Goal: Task Accomplishment & Management: Manage account settings

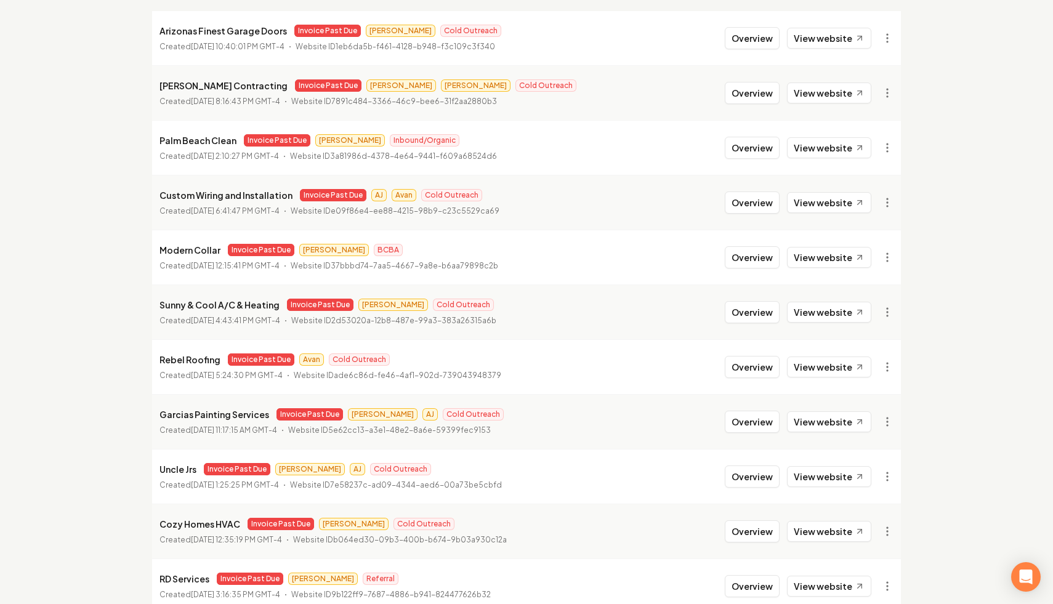
scroll to position [181, 0]
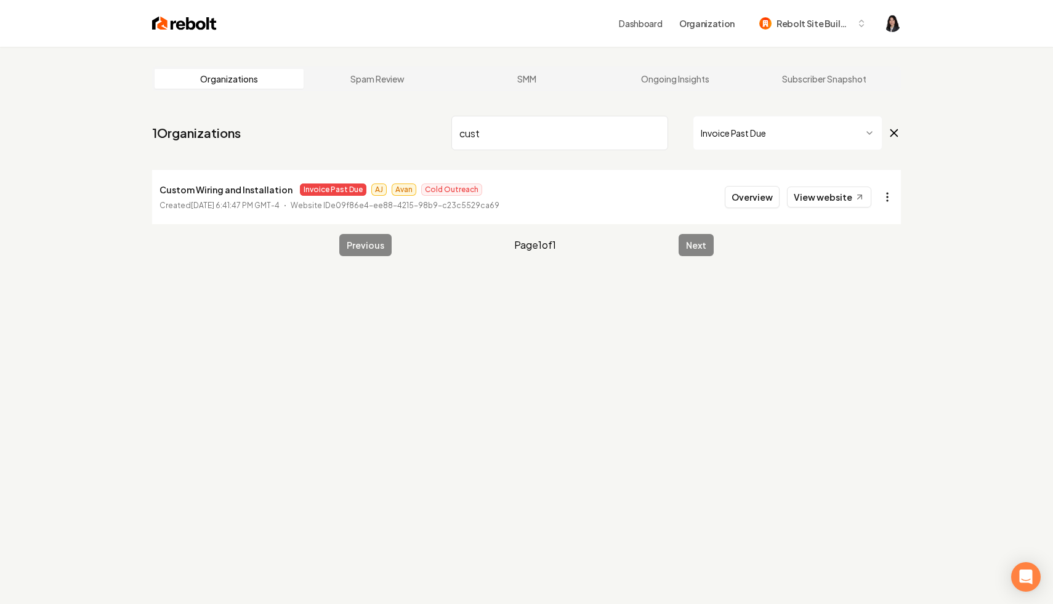
click at [886, 197] on html "Dashboard Organization Rebolt Site Builder Organizations Spam Review SMM Ongoin…" at bounding box center [526, 302] width 1053 height 604
click at [854, 366] on div "Disable Site" at bounding box center [857, 363] width 78 height 20
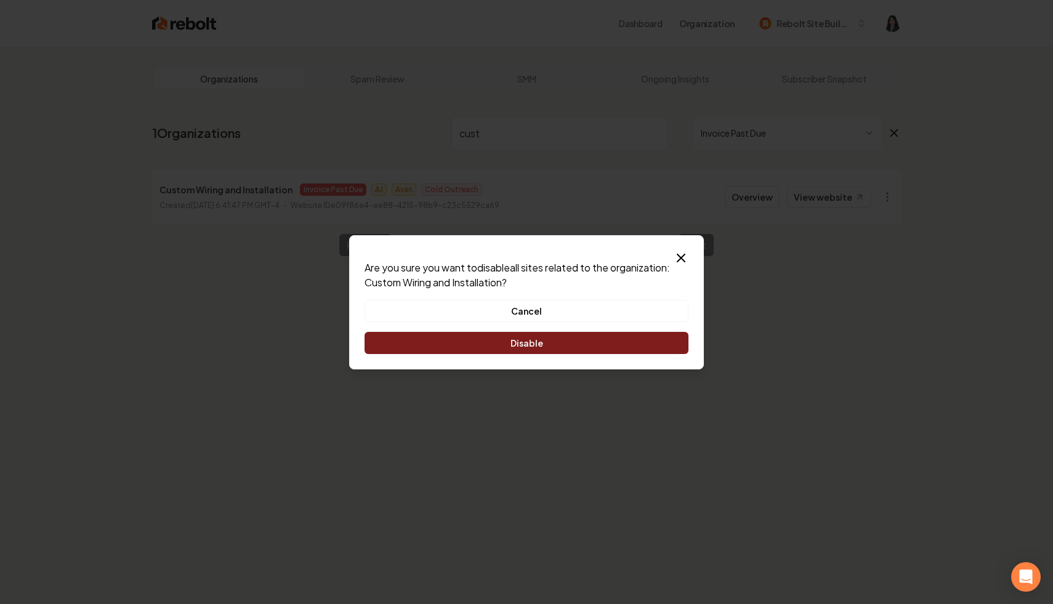
click at [593, 345] on button "Disable" at bounding box center [526, 343] width 324 height 22
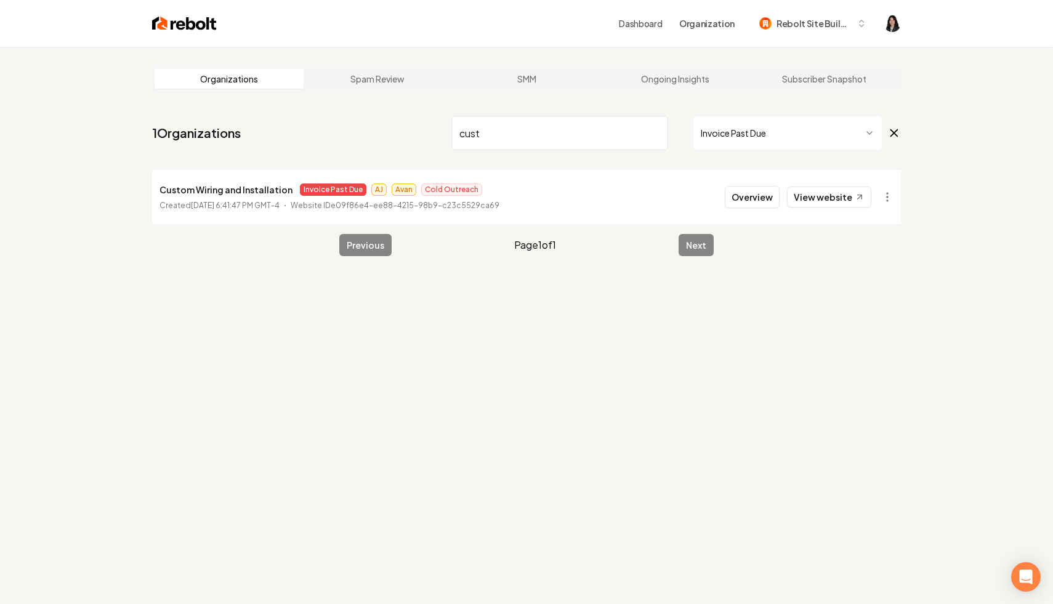
drag, startPoint x: 515, startPoint y: 132, endPoint x: 401, endPoint y: 126, distance: 114.7
click at [401, 126] on nav "1 Organizations cust Invoice Past Due" at bounding box center [526, 138] width 748 height 54
click at [886, 198] on html "Dashboard Organization Rebolt Site Builder Organizations Spam Review SMM Ongoin…" at bounding box center [526, 302] width 1053 height 604
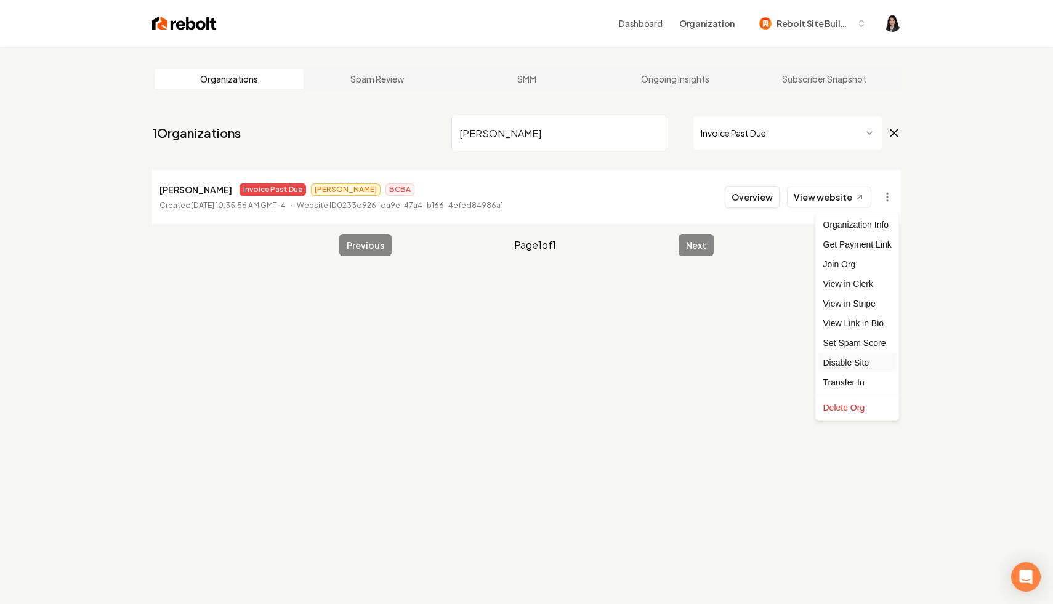
click at [859, 358] on div "Disable Site" at bounding box center [857, 363] width 78 height 20
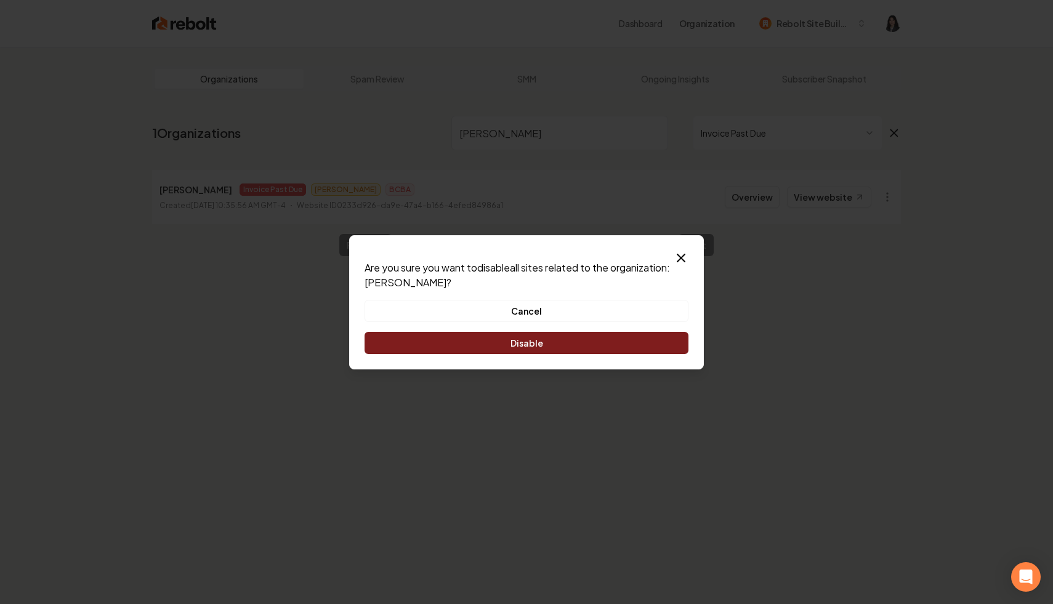
click at [633, 344] on button "Disable" at bounding box center [526, 343] width 324 height 22
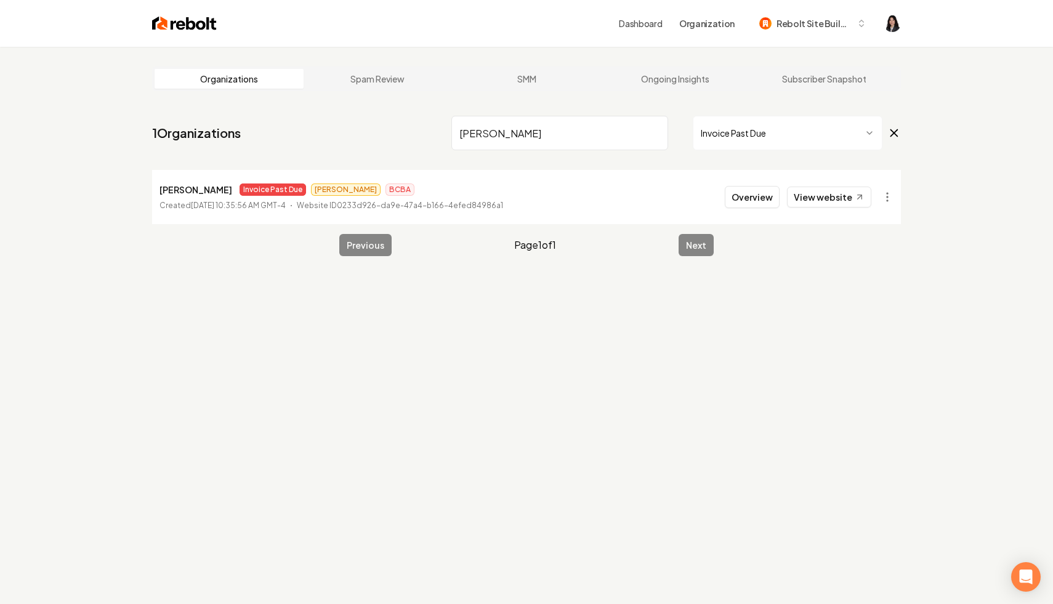
drag, startPoint x: 505, startPoint y: 137, endPoint x: 335, endPoint y: 96, distance: 174.8
click at [335, 96] on main "Organizations Spam Review SMM Ongoing Insights Subscriber Snapshot 1 Organizati…" at bounding box center [526, 161] width 788 height 229
click at [887, 199] on html "Dashboard Organization Rebolt Site Builder Organizations Spam Review SMM Ongoin…" at bounding box center [526, 302] width 1053 height 604
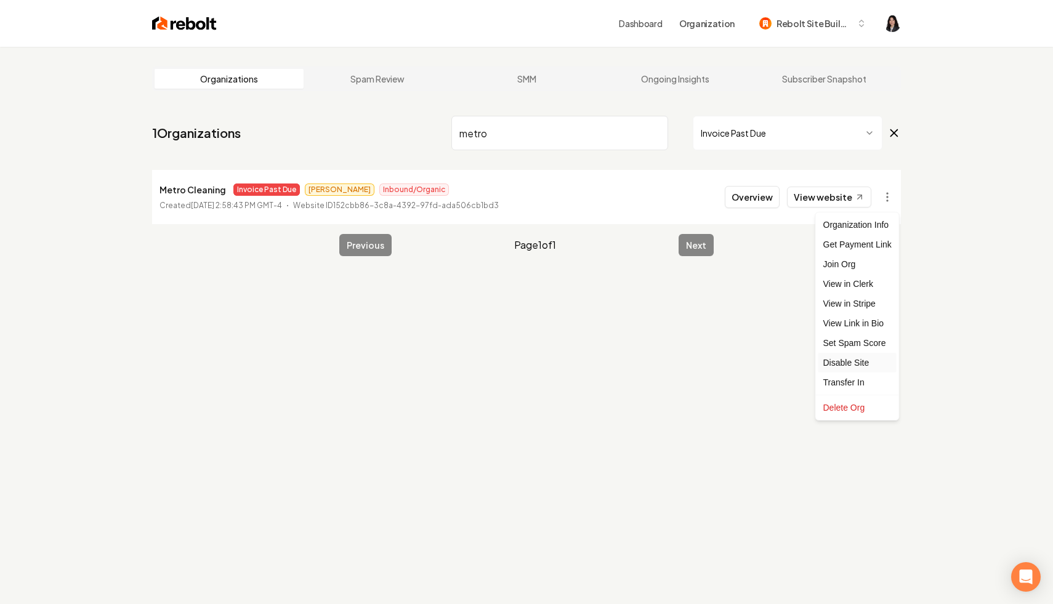
click at [862, 360] on div "Disable Site" at bounding box center [857, 363] width 78 height 20
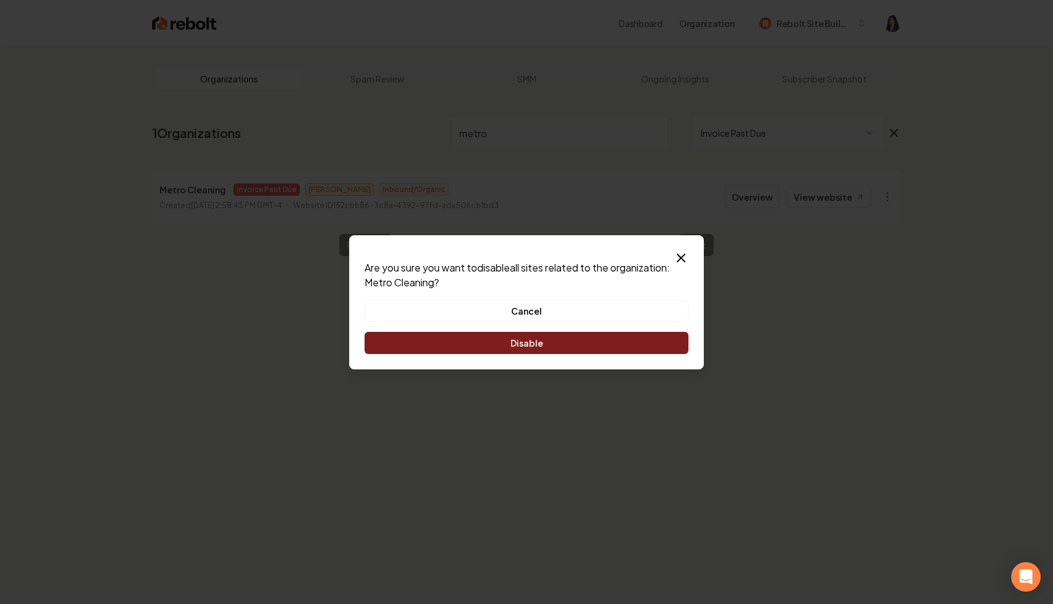
click at [547, 342] on button "Disable" at bounding box center [526, 343] width 324 height 22
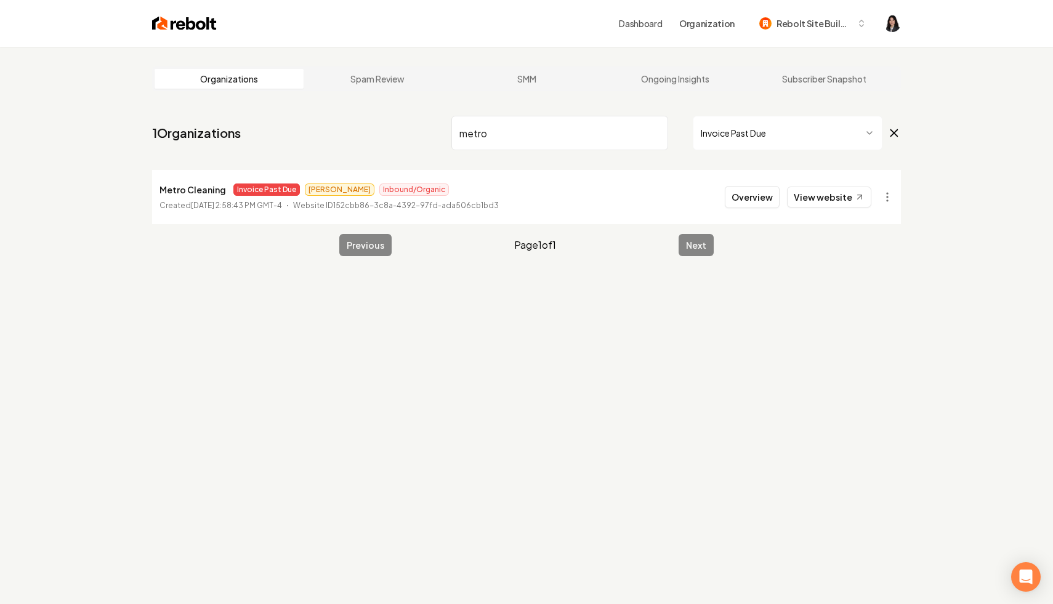
drag, startPoint x: 515, startPoint y: 139, endPoint x: 359, endPoint y: 126, distance: 155.6
click at [359, 126] on nav "1 Organizations metro Invoice Past Due" at bounding box center [526, 138] width 748 height 54
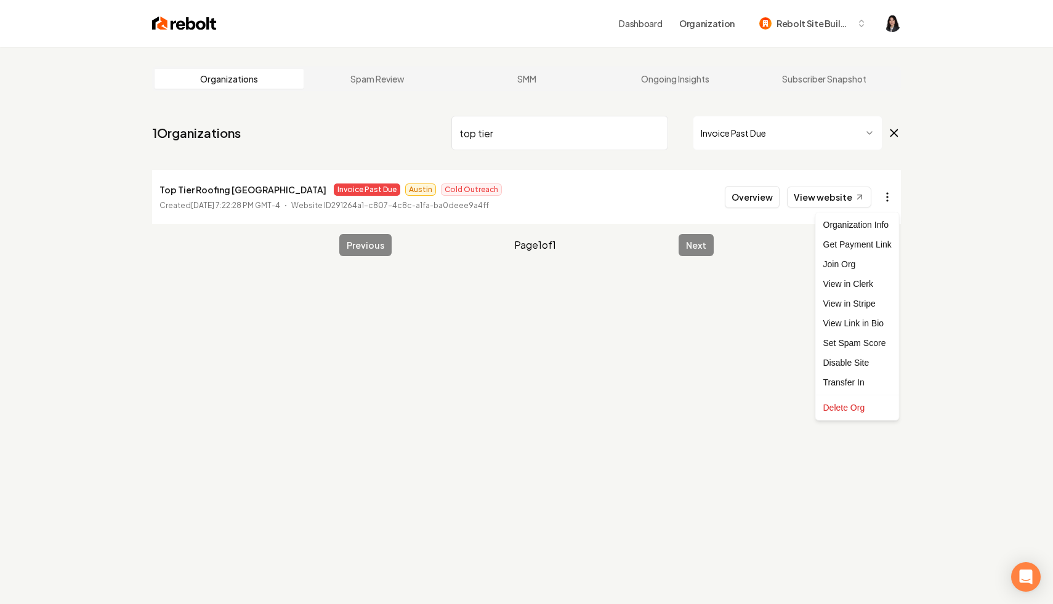
click at [884, 189] on html "Dashboard Organization Rebolt Site Builder Organizations Spam Review SMM Ongoin…" at bounding box center [526, 302] width 1053 height 604
click at [862, 302] on link "View in Stripe" at bounding box center [857, 304] width 78 height 20
click at [899, 200] on html "Dashboard Organization Rebolt Site Builder Organizations Spam Review SMM Ongoin…" at bounding box center [526, 302] width 1053 height 604
click at [857, 359] on div "Disable Site" at bounding box center [857, 363] width 78 height 20
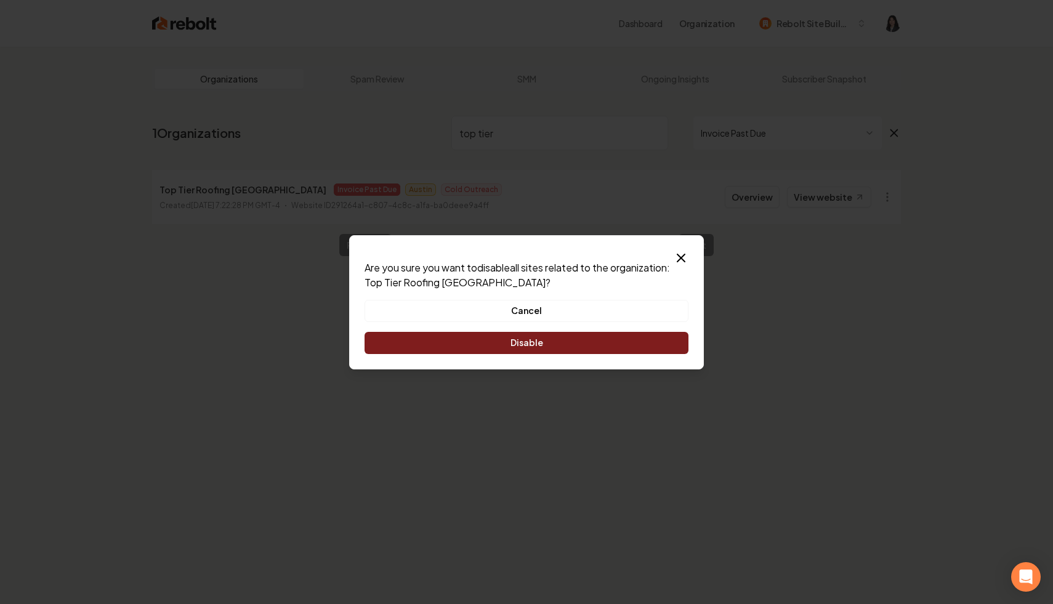
click at [599, 342] on button "Disable" at bounding box center [526, 343] width 324 height 22
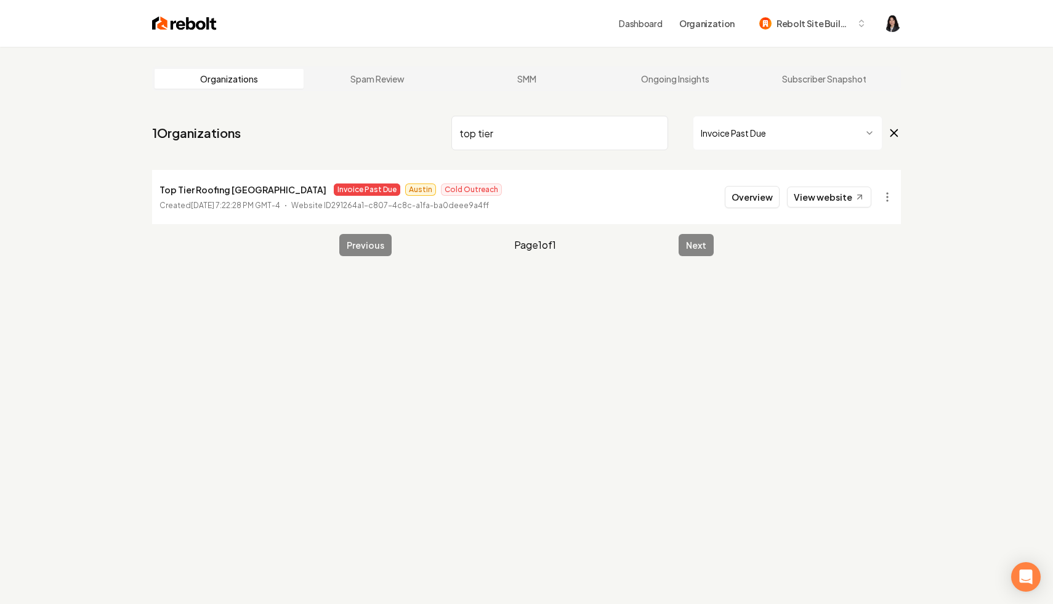
drag, startPoint x: 510, startPoint y: 143, endPoint x: 315, endPoint y: 117, distance: 196.8
click at [315, 117] on nav "1 Organizations top tier Invoice Past Due" at bounding box center [526, 138] width 748 height 54
type input "cozy"
click at [658, 133] on input "cozy" at bounding box center [559, 133] width 217 height 34
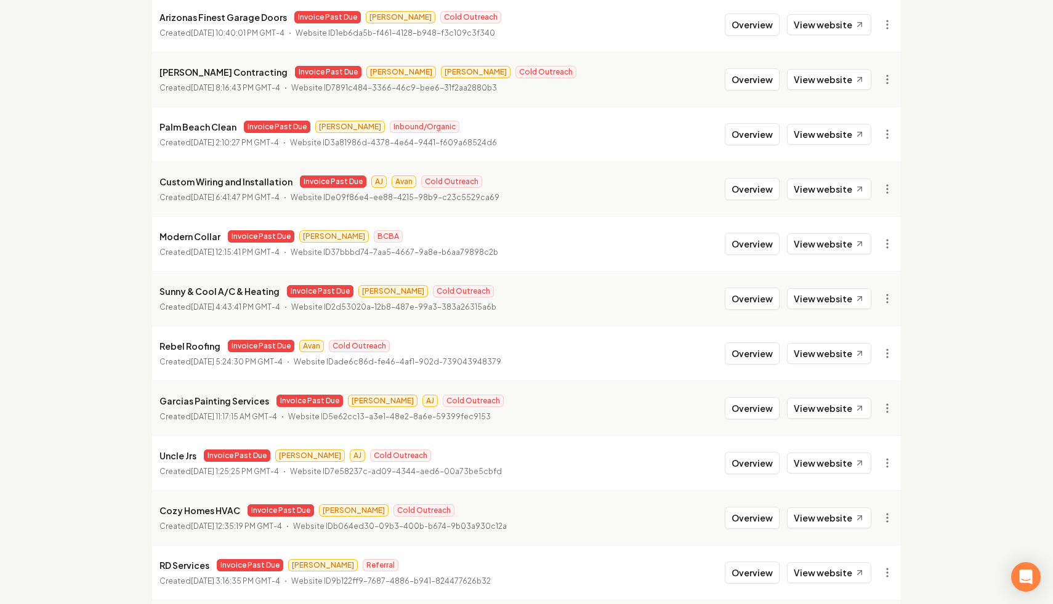
scroll to position [173, 0]
click at [882, 355] on html "Dashboard Organization Rebolt Site Builder Organizations Spam Review SMM Ongoin…" at bounding box center [526, 129] width 1053 height 604
click at [846, 513] on div "Disable Site" at bounding box center [857, 518] width 78 height 20
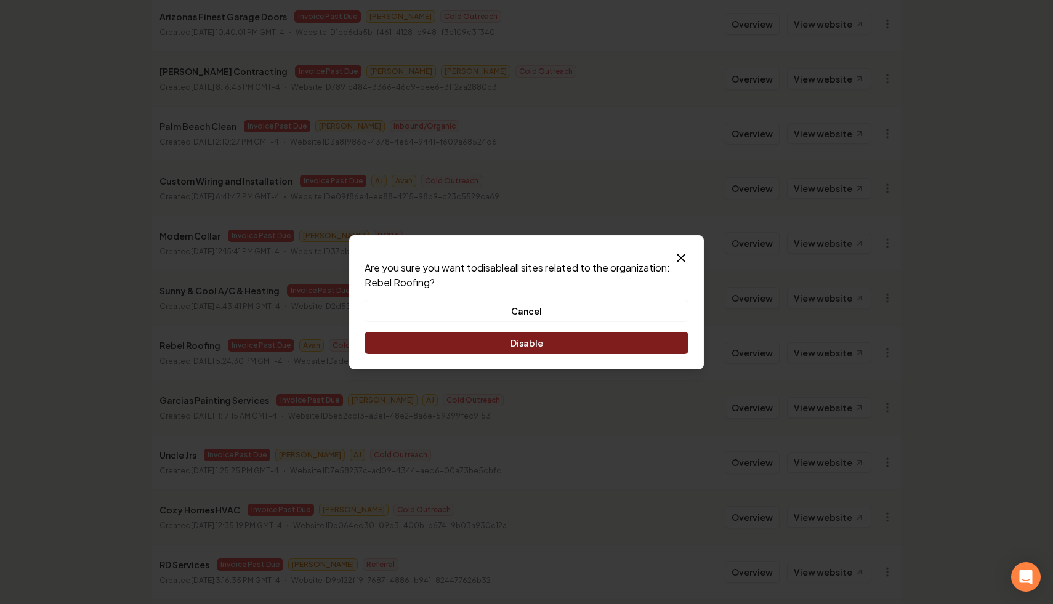
click at [598, 340] on button "Disable" at bounding box center [526, 343] width 324 height 22
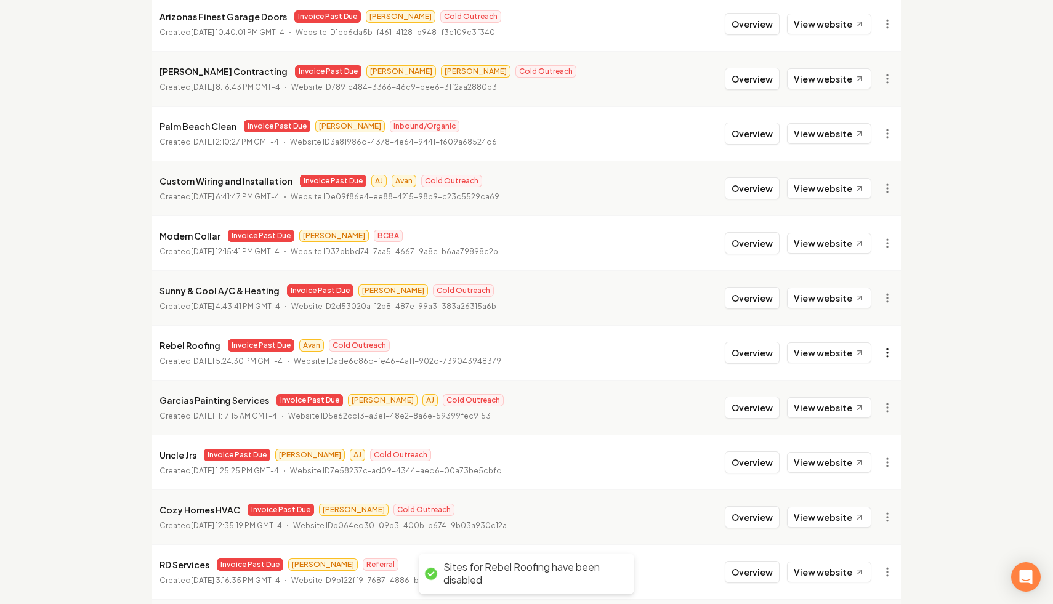
click at [888, 355] on html "Dashboard Organization Rebolt Site Builder Organizations Spam Review SMM Ongoin…" at bounding box center [526, 129] width 1053 height 604
click at [868, 462] on link "View in Stripe" at bounding box center [857, 459] width 78 height 20
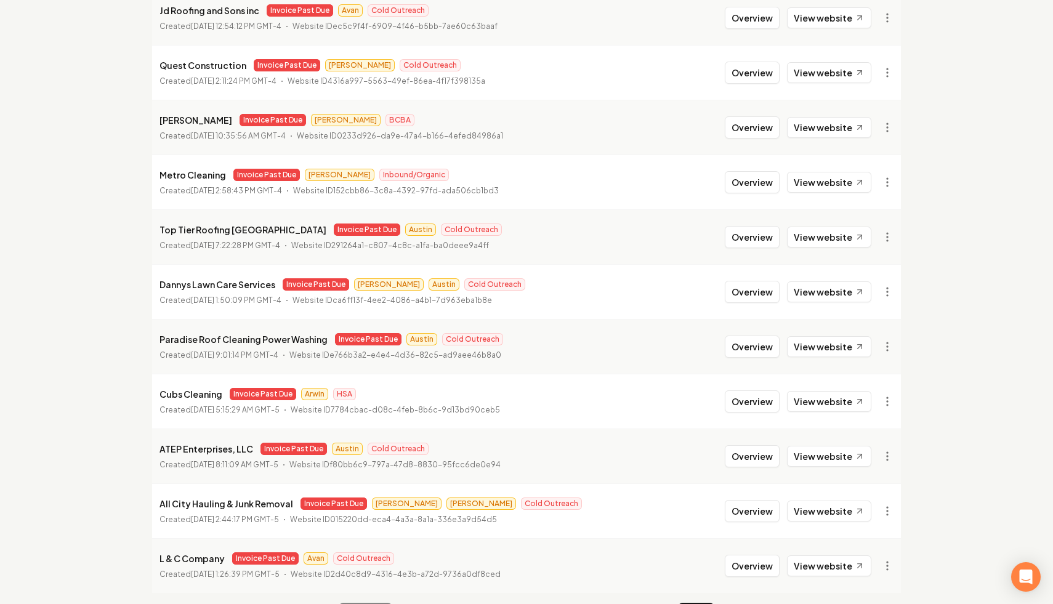
scroll to position [1261, 0]
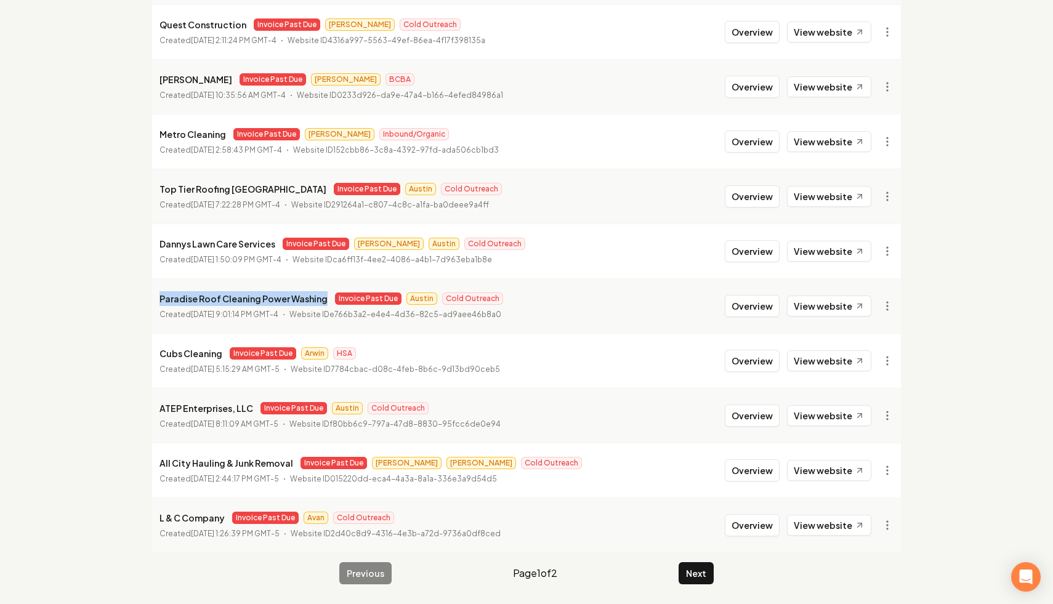
drag, startPoint x: 321, startPoint y: 302, endPoint x: 153, endPoint y: 306, distance: 167.5
click at [153, 306] on li "Paradise Roof Cleaning Power Washing Invoice Past Due Austin Cold Outreach Crea…" at bounding box center [526, 305] width 748 height 55
copy div "Invoice Past Due Austin Cold Outreach"
click at [243, 327] on li "Paradise Roof Cleaning Power Washing Invoice Past Due Austin Cold Outreach Crea…" at bounding box center [526, 305] width 748 height 55
click at [699, 570] on button "Next" at bounding box center [695, 573] width 35 height 22
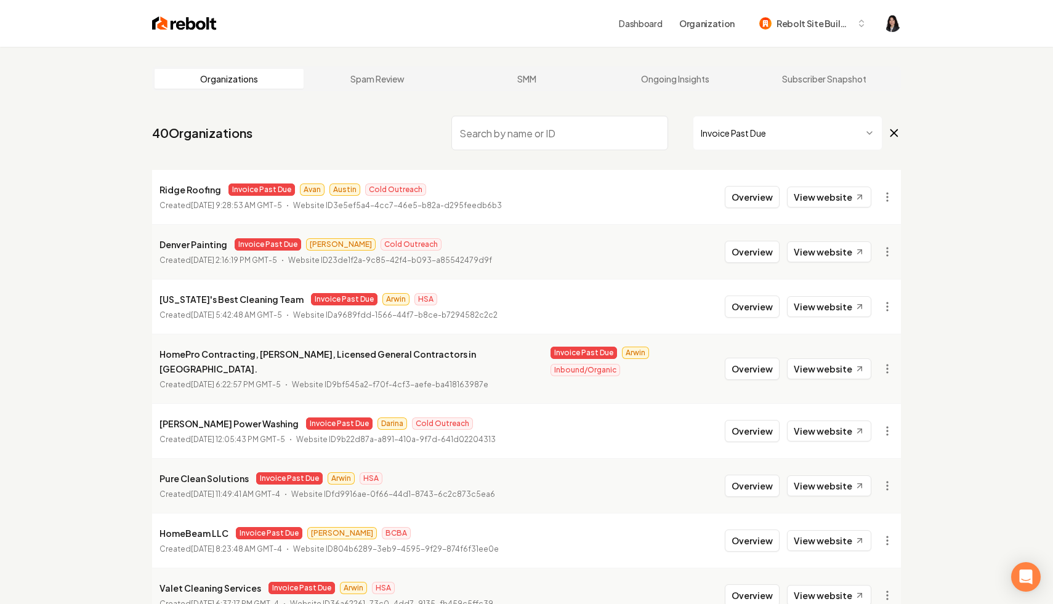
click at [508, 140] on input "search" at bounding box center [559, 133] width 217 height 34
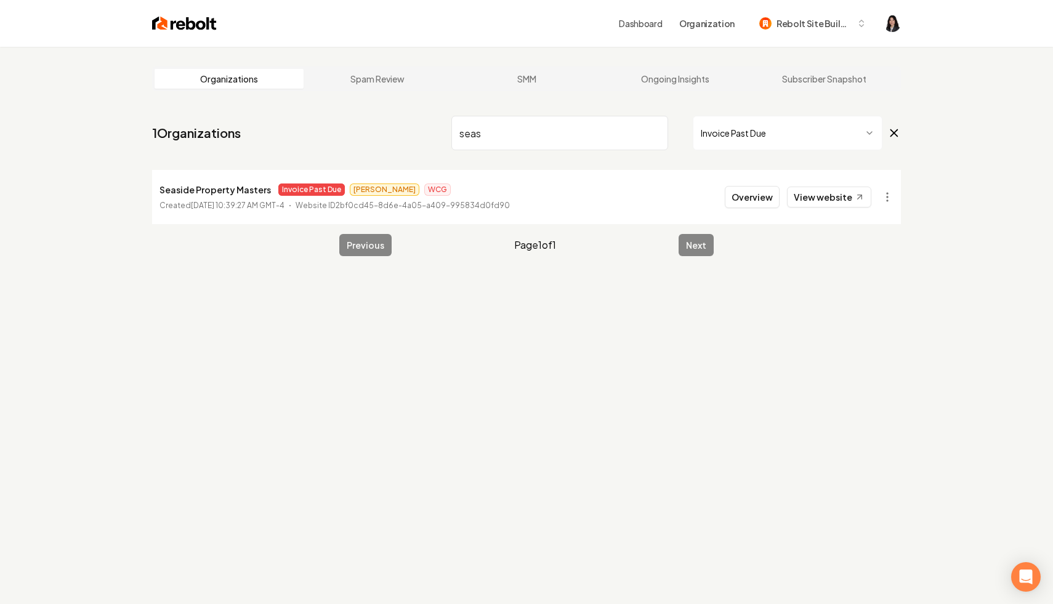
drag, startPoint x: 511, startPoint y: 129, endPoint x: 233, endPoint y: 70, distance: 283.9
click at [233, 70] on main "Organizations Spam Review SMM Ongoing Insights Subscriber Snapshot 1 Organizati…" at bounding box center [526, 161] width 788 height 229
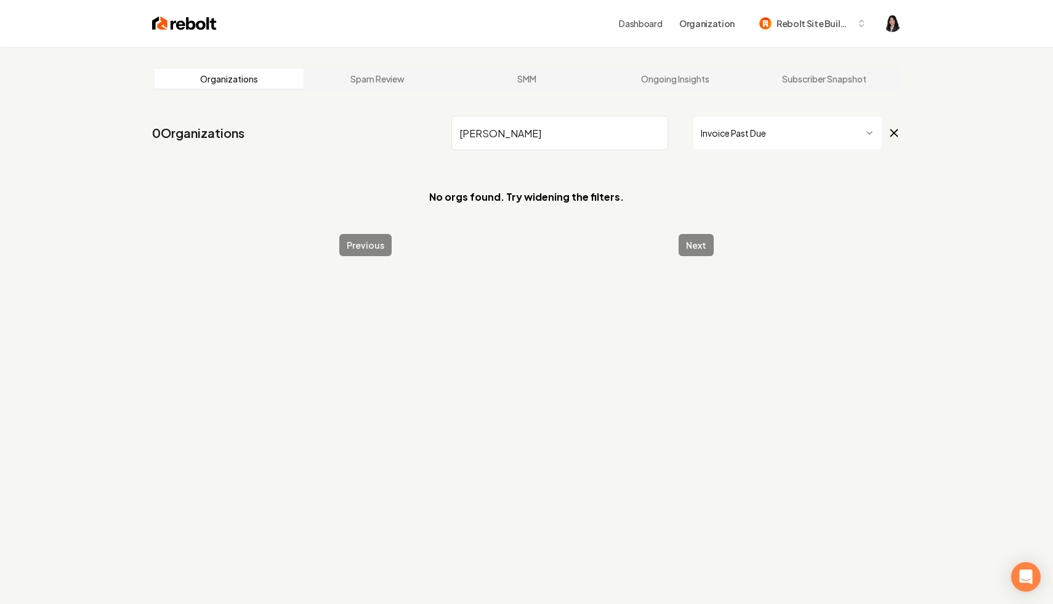
drag, startPoint x: 497, startPoint y: 132, endPoint x: 294, endPoint y: 112, distance: 204.1
click at [294, 112] on nav "0 Organizations ruder Invoice Past Due" at bounding box center [526, 138] width 748 height 54
drag, startPoint x: 523, startPoint y: 135, endPoint x: 315, endPoint y: 145, distance: 208.2
click at [315, 145] on nav "0 Organizations prestige Invoice Past Due" at bounding box center [526, 138] width 748 height 54
drag, startPoint x: 543, startPoint y: 132, endPoint x: 318, endPoint y: 117, distance: 225.2
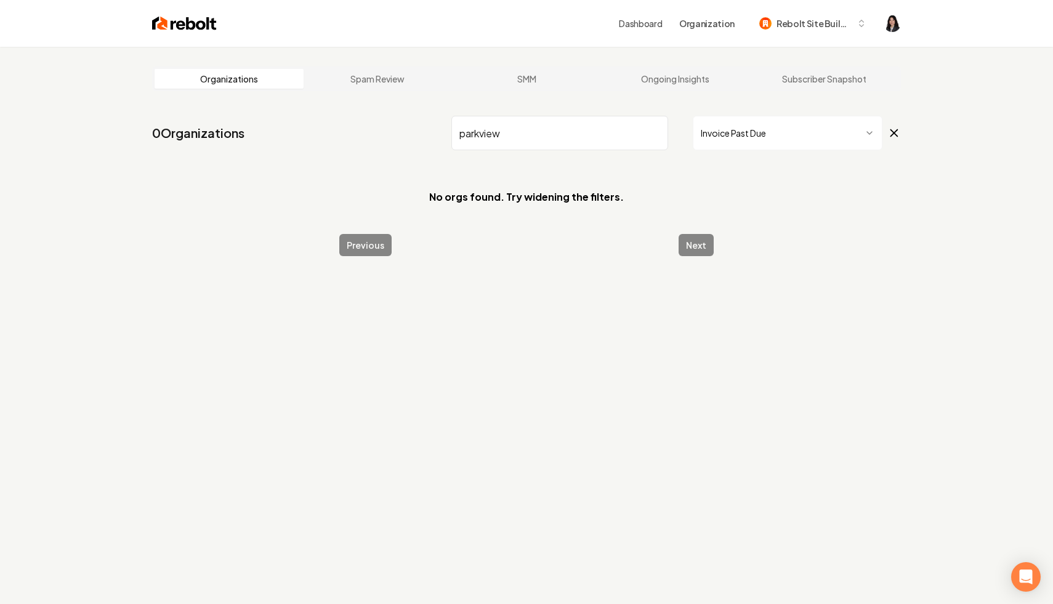
click at [318, 117] on nav "0 Organizations parkview Invoice Past Due" at bounding box center [526, 138] width 748 height 54
drag, startPoint x: 502, startPoint y: 139, endPoint x: 289, endPoint y: 91, distance: 218.9
click at [289, 91] on main "Organizations Spam Review SMM Ongoing Insights Subscriber Snapshot 0 Organizati…" at bounding box center [526, 161] width 788 height 229
type input "miller"
click at [656, 135] on input "miller" at bounding box center [559, 133] width 217 height 34
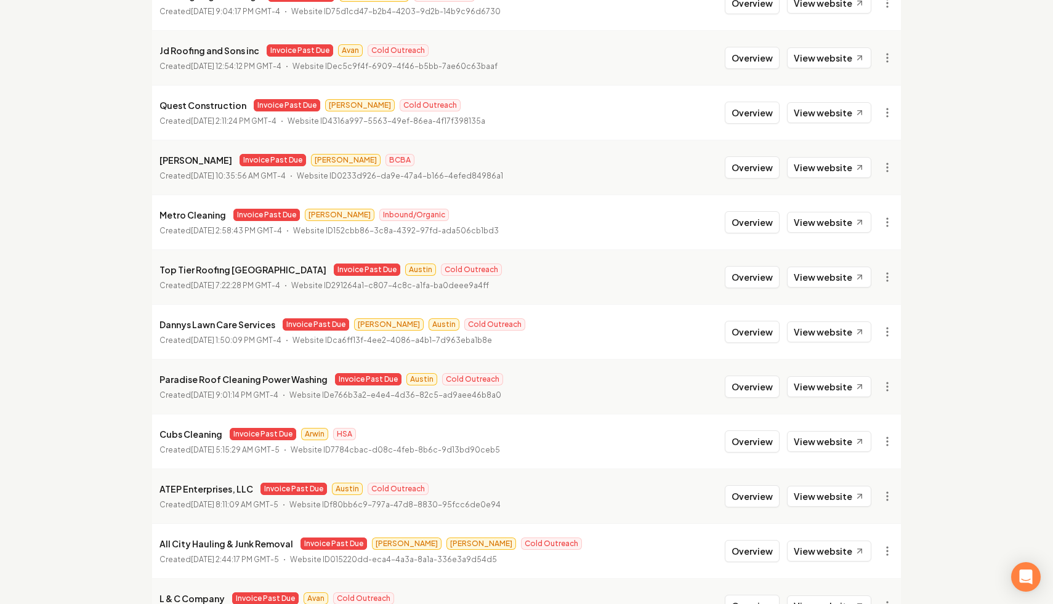
scroll to position [1261, 0]
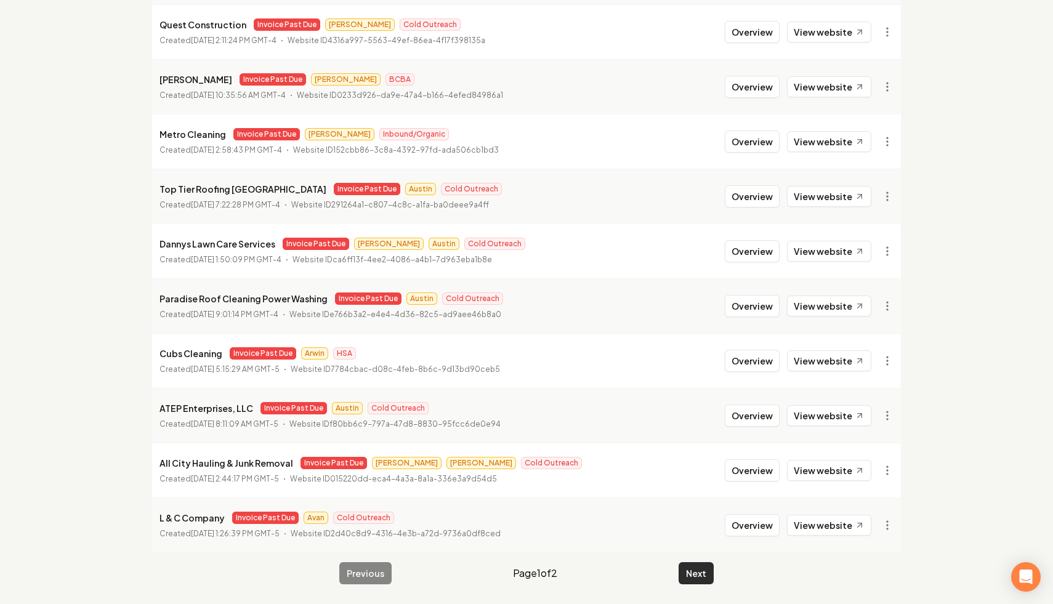
click at [689, 571] on button "Next" at bounding box center [695, 573] width 35 height 22
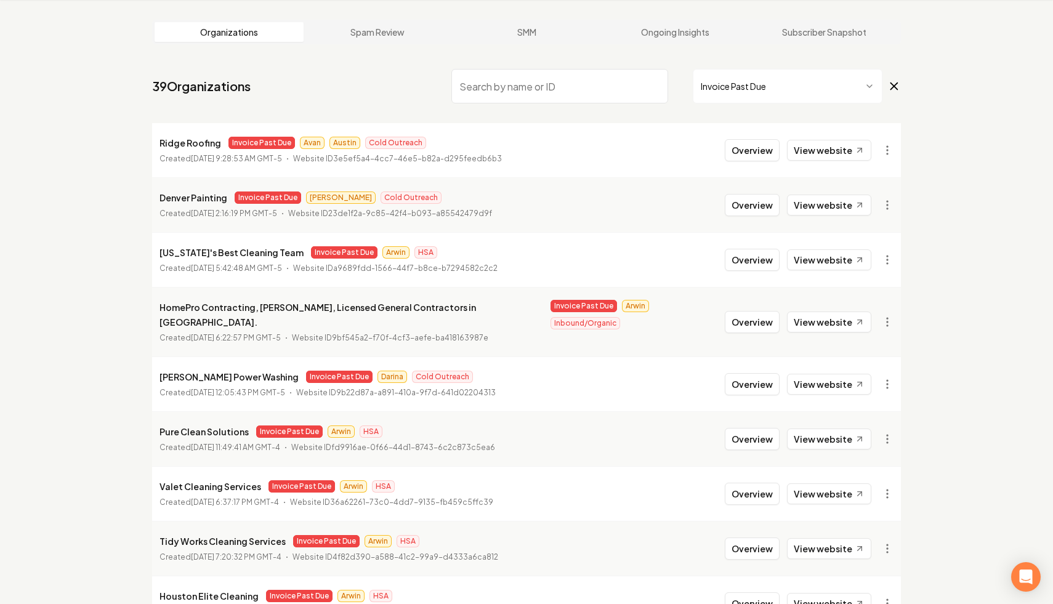
scroll to position [110, 0]
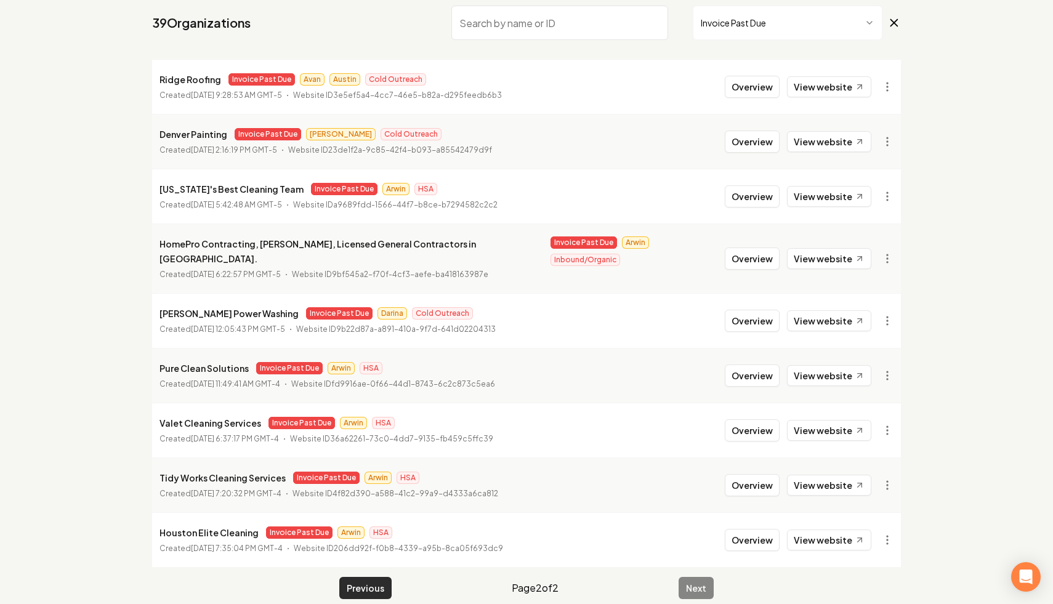
click at [364, 577] on button "Previous" at bounding box center [365, 588] width 52 height 22
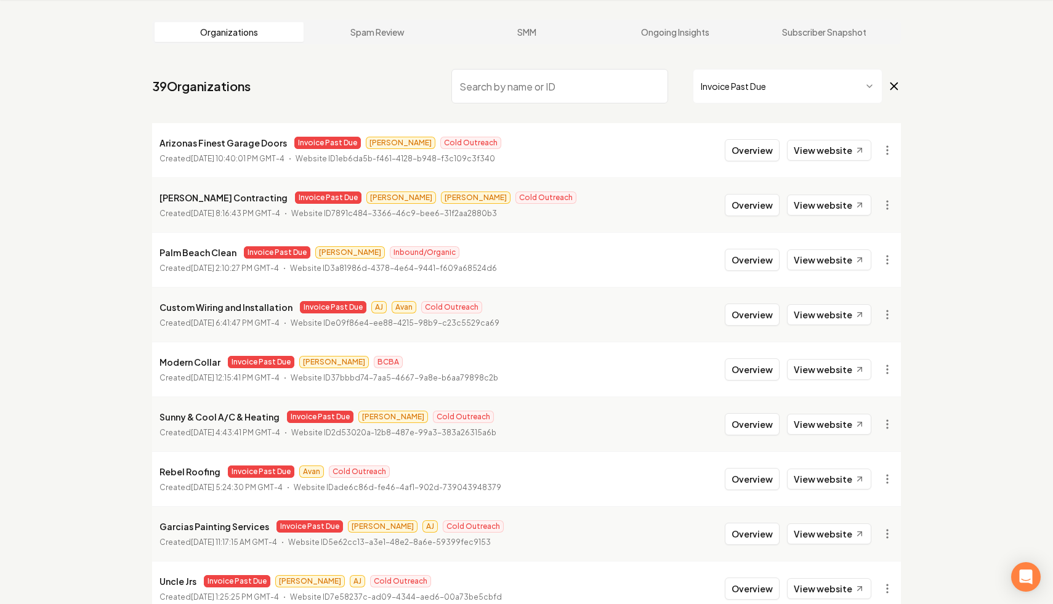
scroll to position [110, 0]
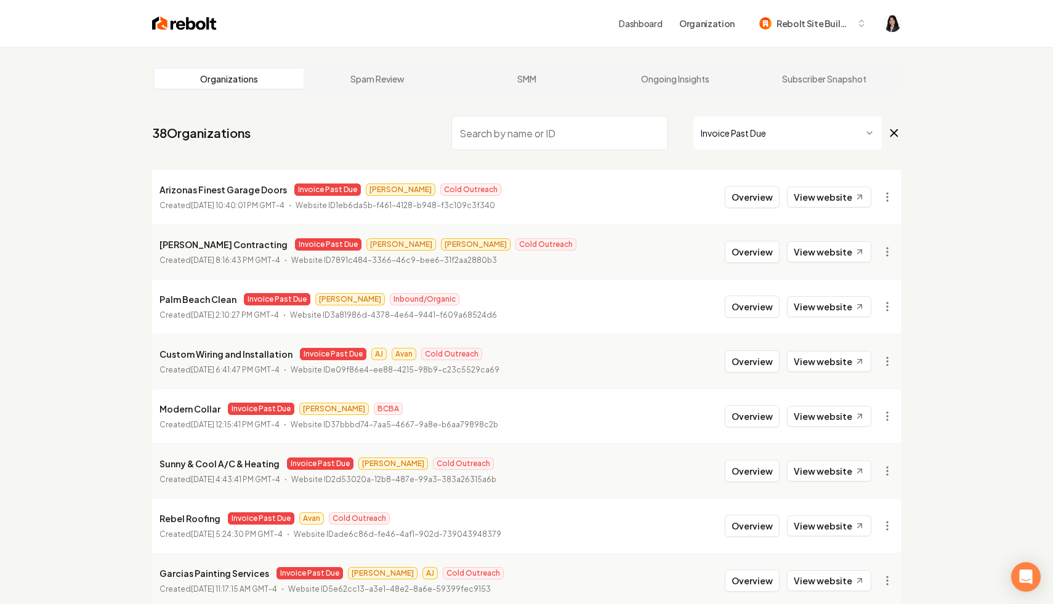
scroll to position [123, 0]
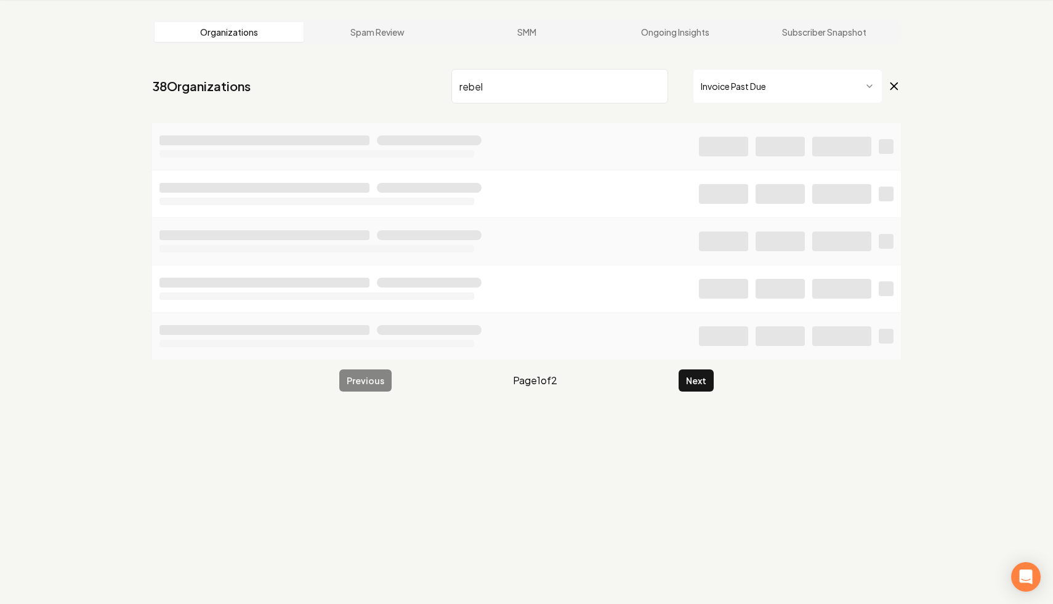
scroll to position [47, 0]
click at [896, 90] on icon at bounding box center [894, 86] width 14 height 15
click at [578, 92] on input "rebel" at bounding box center [559, 86] width 217 height 34
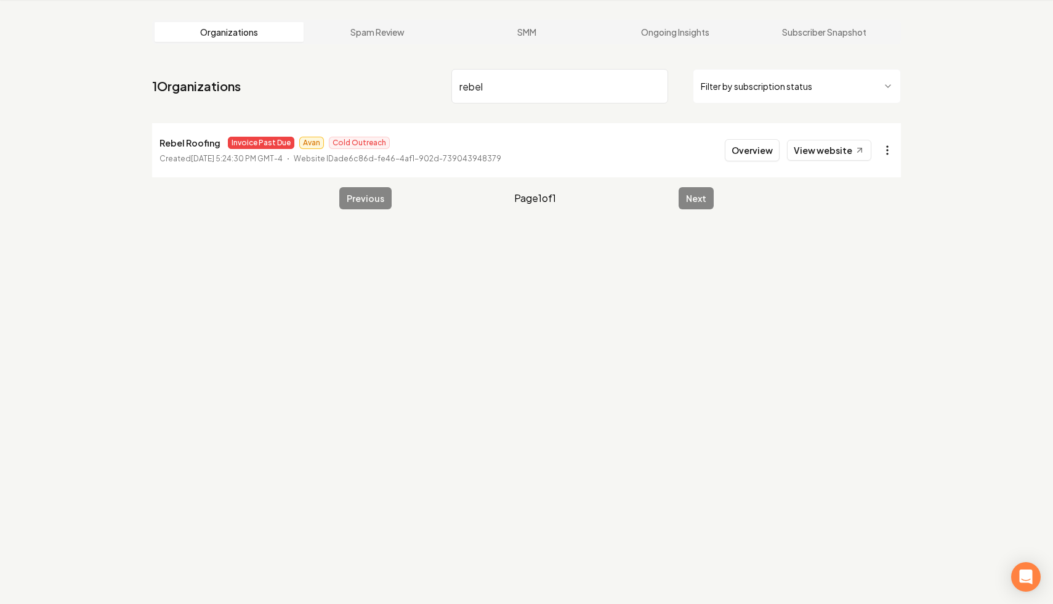
click at [886, 154] on html "Dashboard Organization Rebolt Site Builder Organizations Spam Review SMM Ongoin…" at bounding box center [526, 255] width 1053 height 604
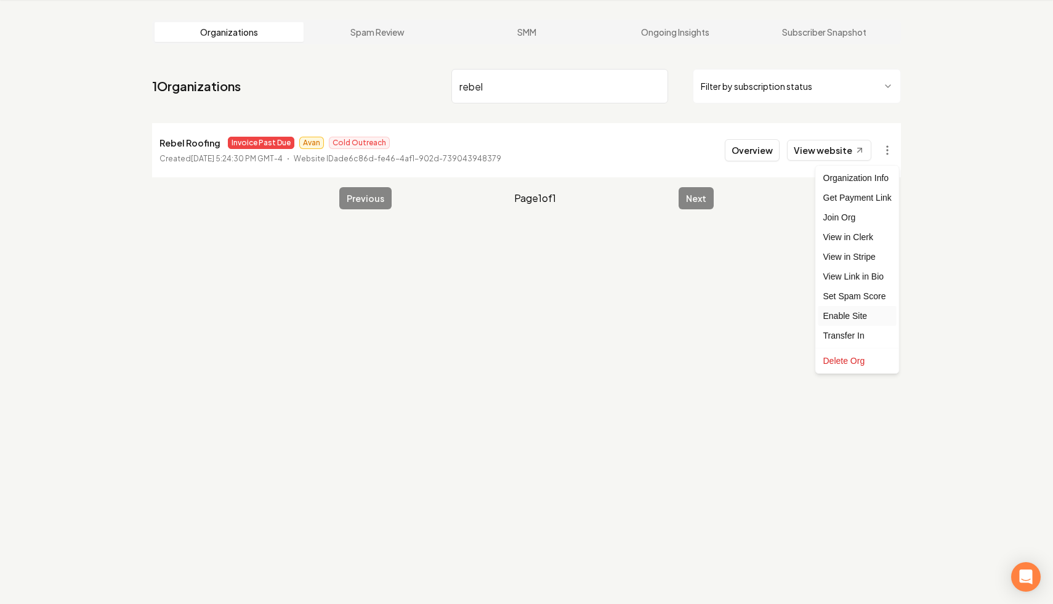
click at [862, 316] on div "Enable Site" at bounding box center [857, 316] width 78 height 20
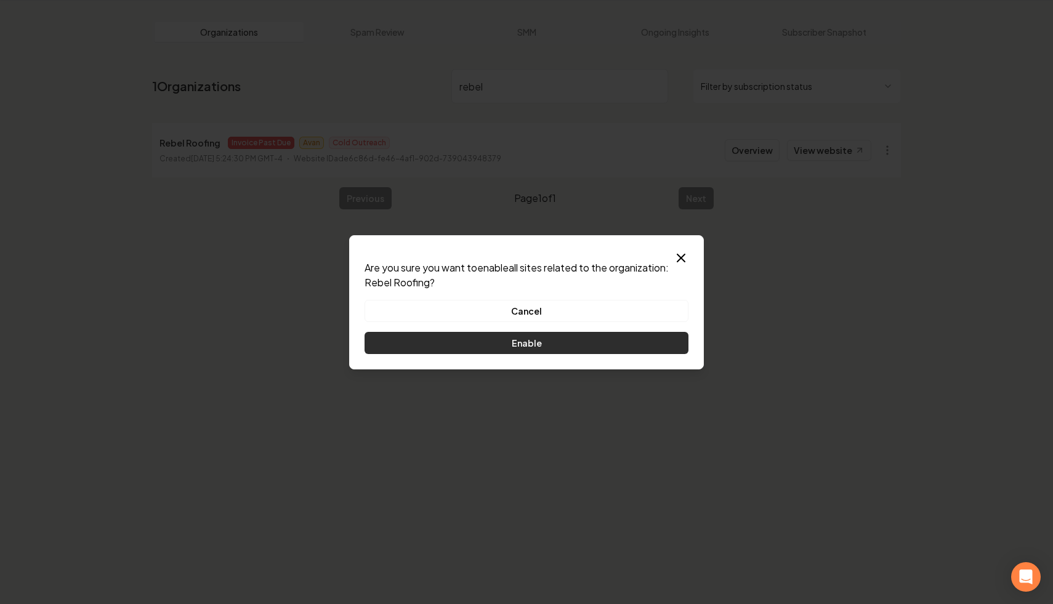
click at [622, 347] on button "Enable" at bounding box center [526, 343] width 324 height 22
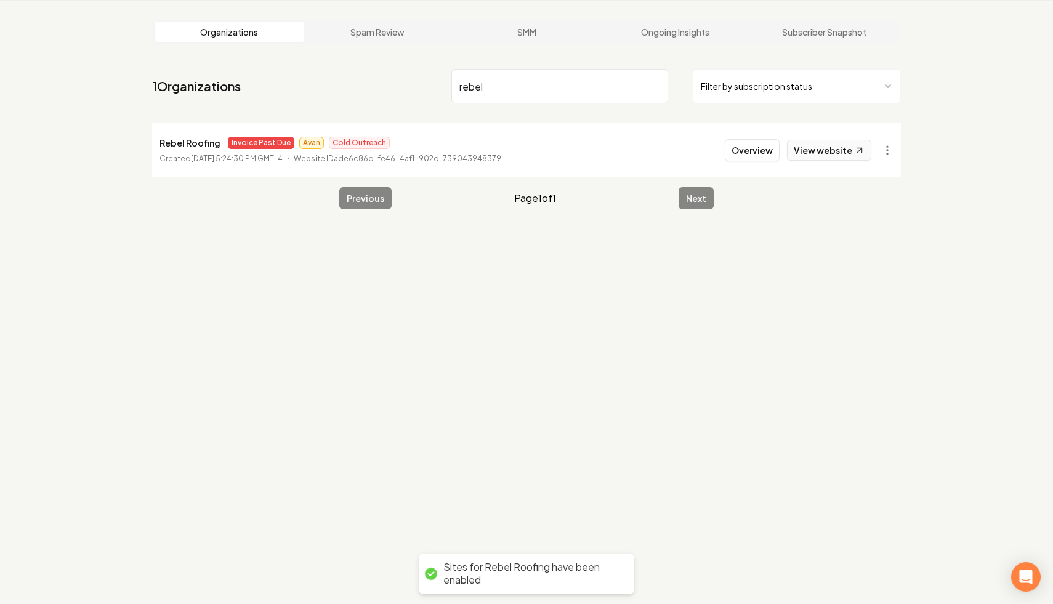
click at [820, 151] on link "View website" at bounding box center [829, 150] width 84 height 21
click at [888, 151] on html "Dashboard Organization Rebolt Site Builder Organizations Spam Review SMM Ongoin…" at bounding box center [526, 255] width 1053 height 604
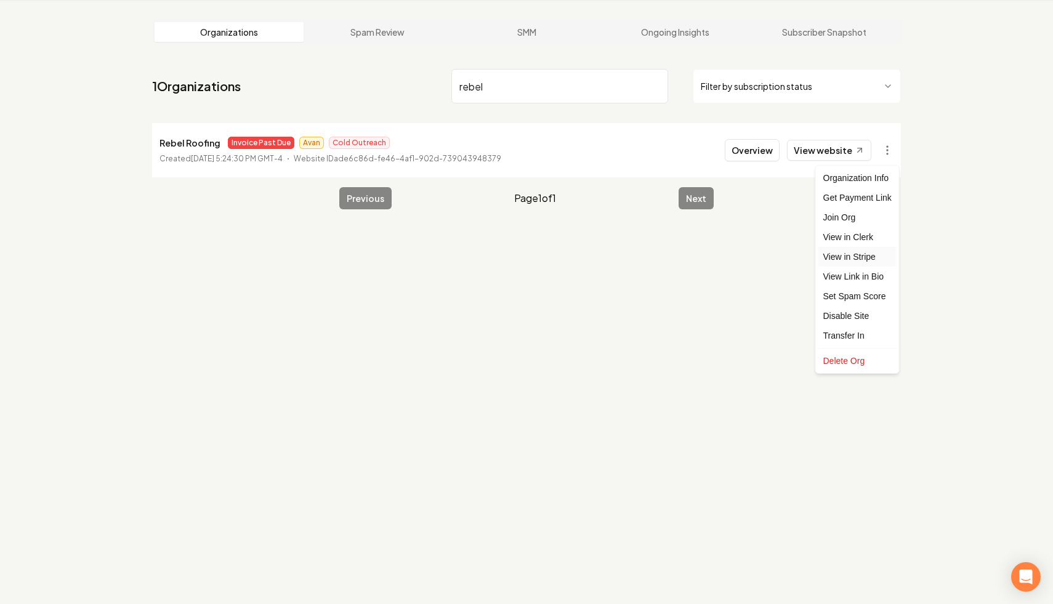
click at [868, 254] on link "View in Stripe" at bounding box center [857, 257] width 78 height 20
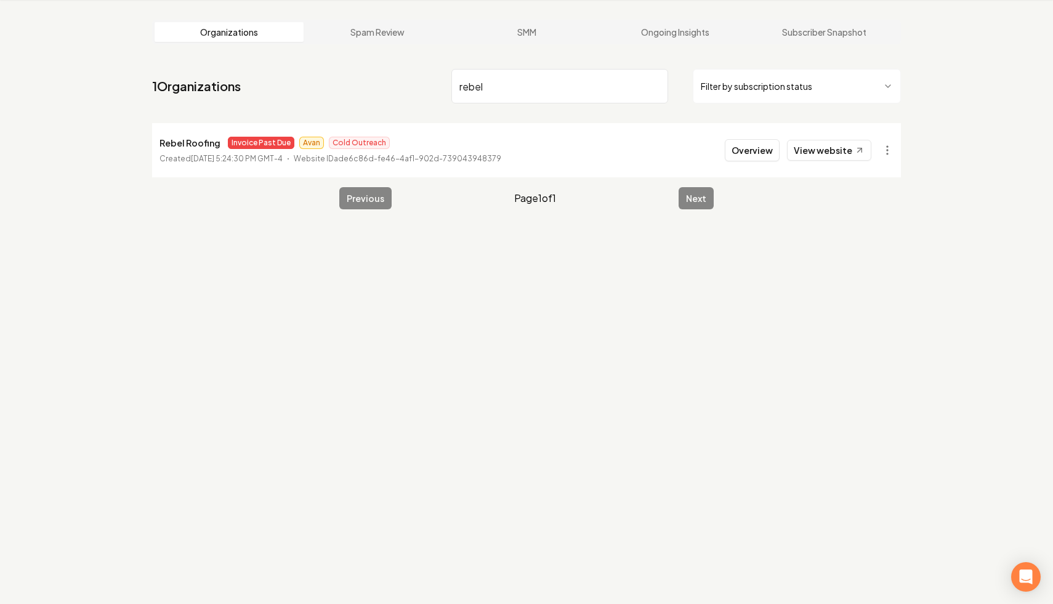
drag, startPoint x: 560, startPoint y: 95, endPoint x: 243, endPoint y: -4, distance: 332.1
click at [243, 0] on html "Dashboard Organization Rebolt Site Builder Organizations Spam Review SMM Ongoin…" at bounding box center [526, 255] width 1053 height 604
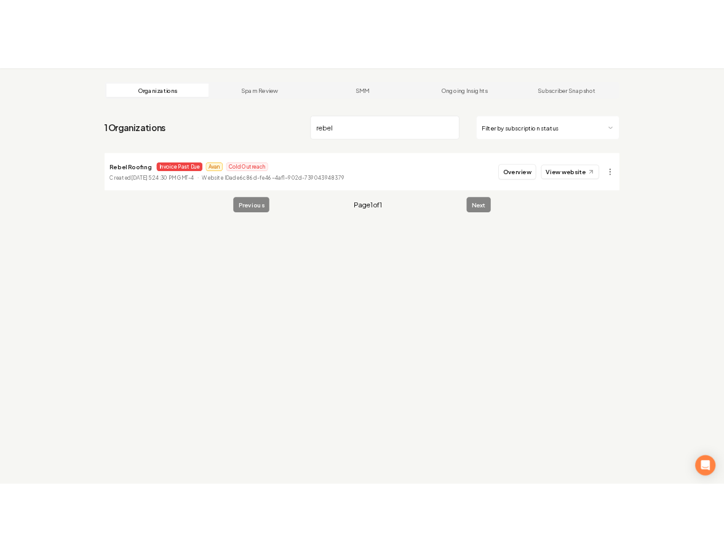
scroll to position [36, 0]
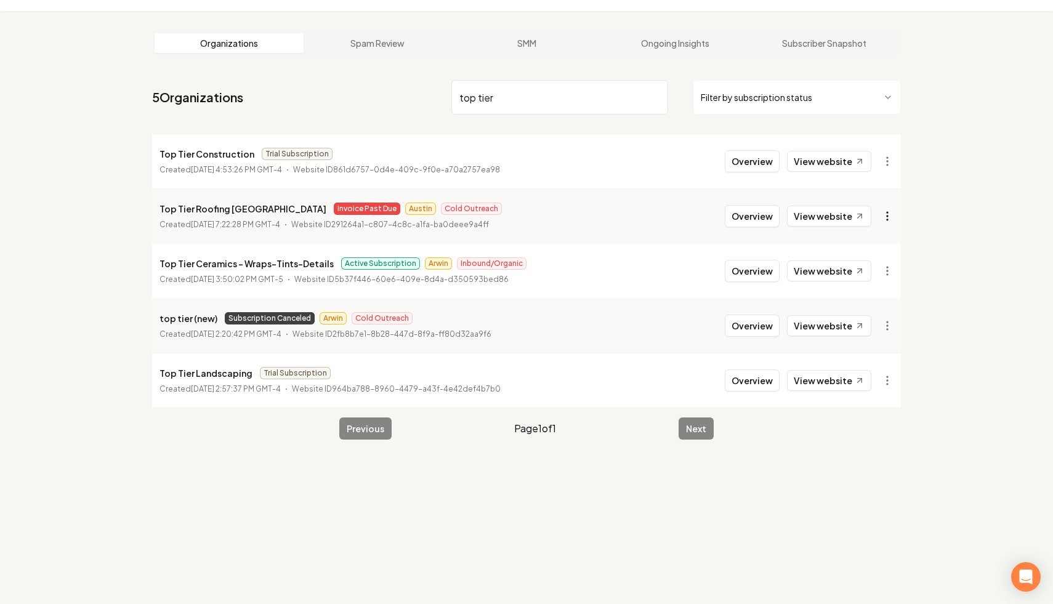
type input "top tier"
click at [881, 211] on html "Dashboard Organization Rebolt Site Builder Organizations Spam Review SMM Ongoin…" at bounding box center [526, 266] width 1053 height 604
click at [617, 458] on html "Dashboard Organization Rebolt Site Builder Organizations Spam Review SMM Ongoin…" at bounding box center [526, 266] width 1053 height 604
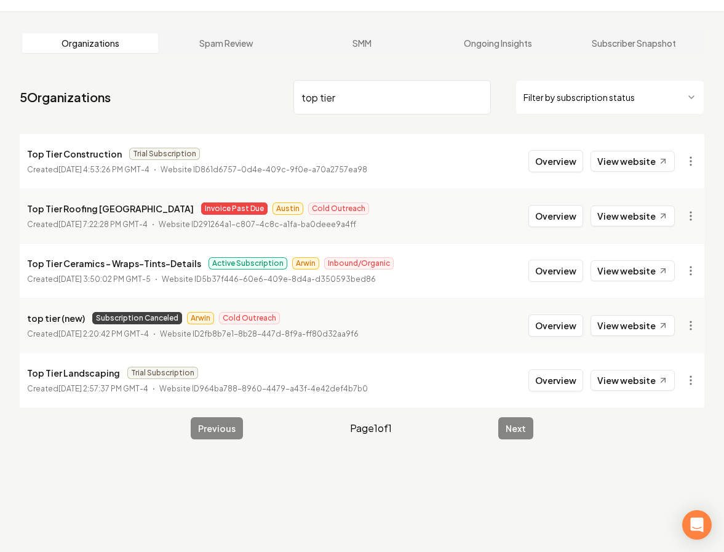
click at [603, 90] on html "Dashboard Organization Rebolt Site Builder Organizations Spam Review SMM Ongoin…" at bounding box center [362, 240] width 724 height 552
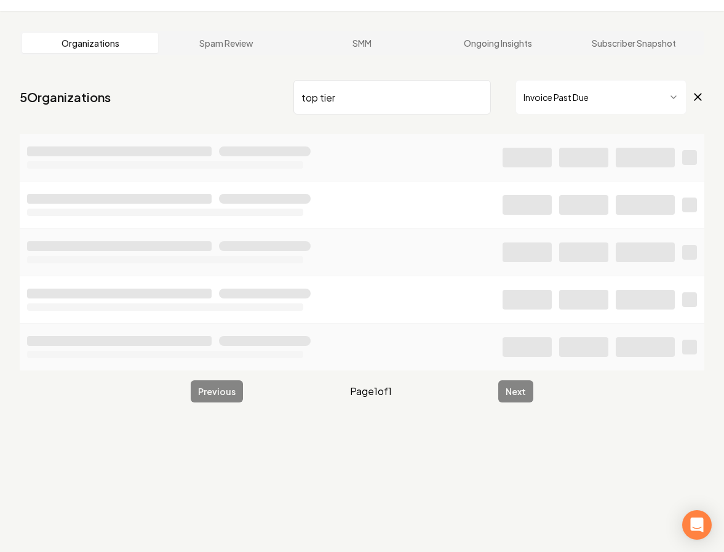
click at [478, 98] on input "top tier" at bounding box center [393, 97] width 198 height 34
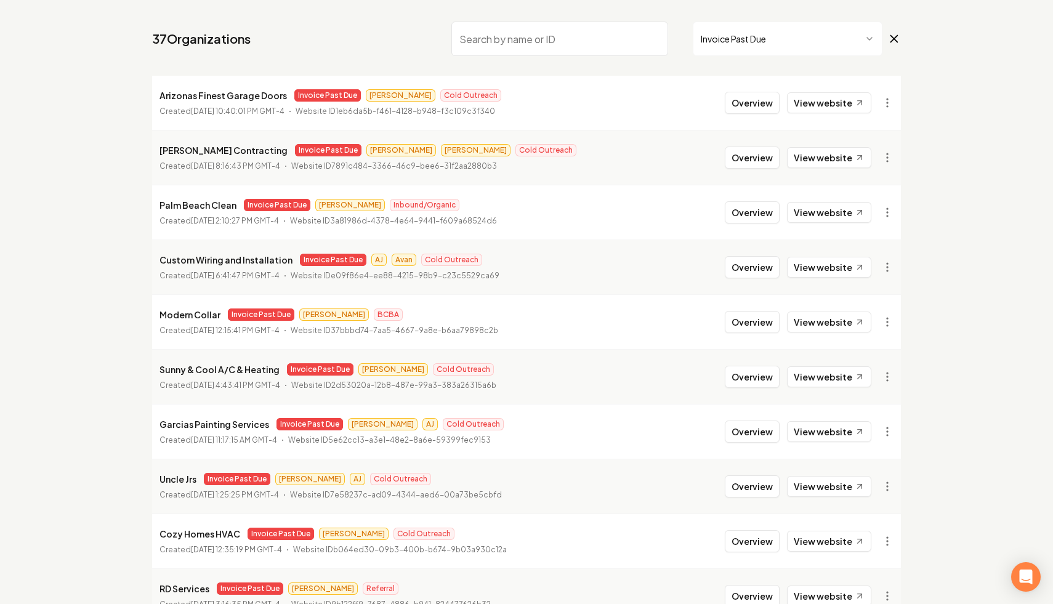
scroll to position [97, 0]
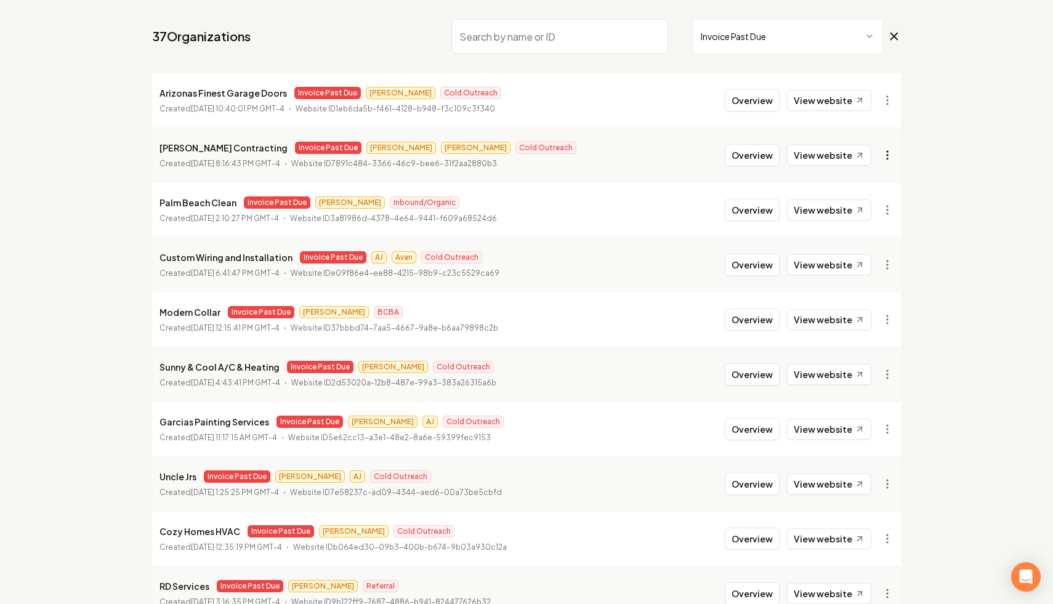
click at [882, 149] on html "Dashboard Organization Rebolt Site Builder Organizations Spam Review SMM Ongoin…" at bounding box center [526, 205] width 1053 height 604
click at [864, 263] on link "View in Stripe" at bounding box center [857, 262] width 78 height 20
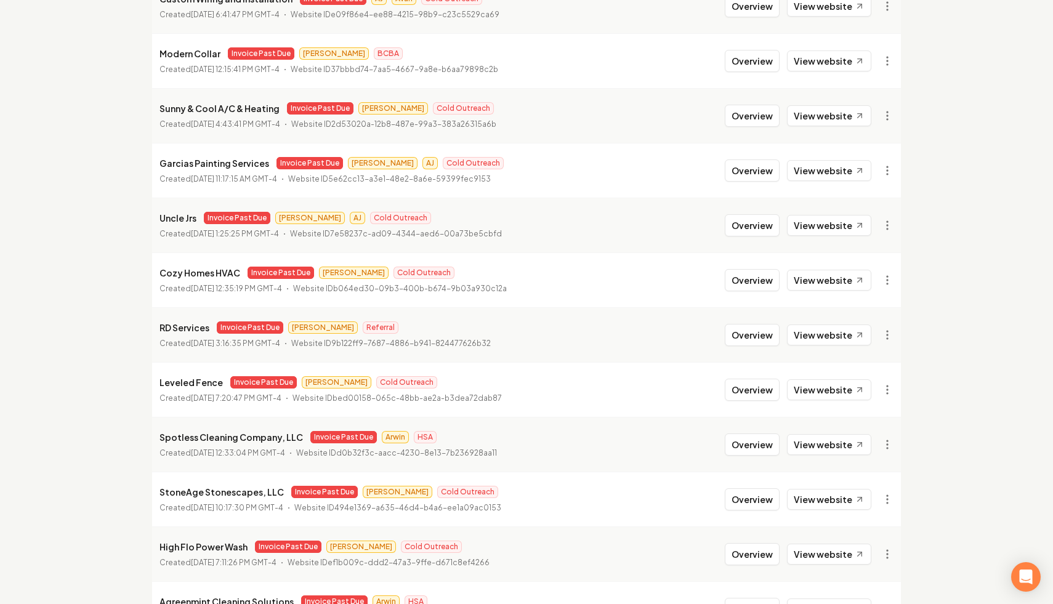
scroll to position [0, 0]
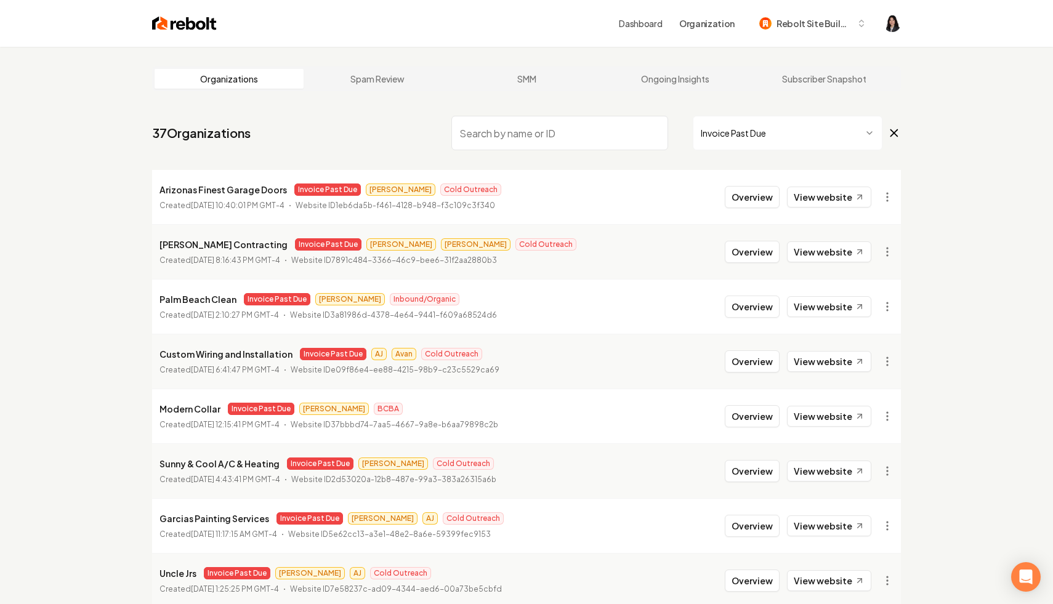
click at [489, 129] on input "search" at bounding box center [559, 133] width 217 height 34
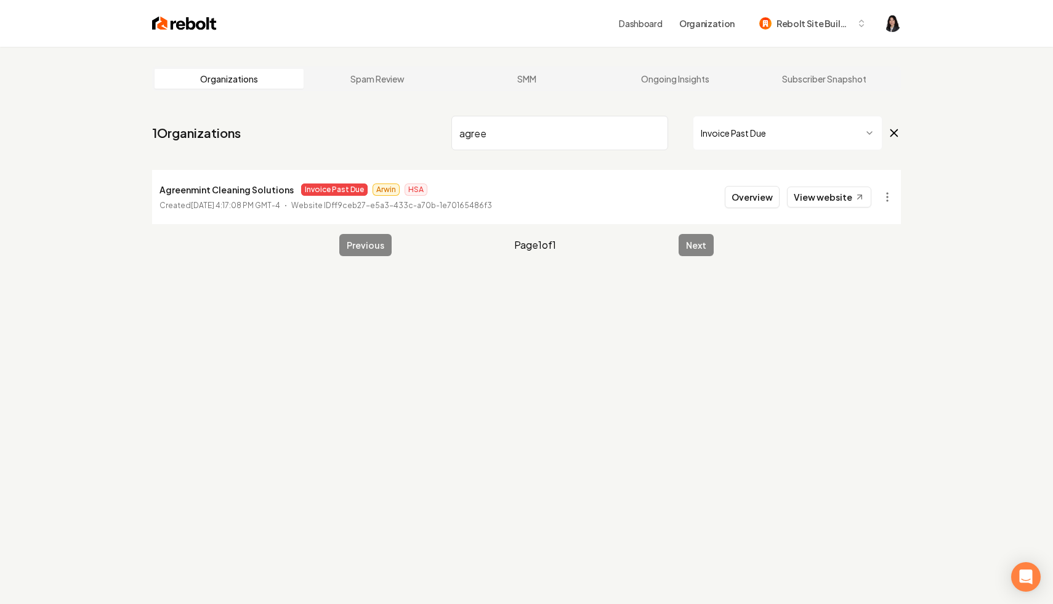
drag, startPoint x: 508, startPoint y: 126, endPoint x: 267, endPoint y: 72, distance: 247.3
click at [267, 72] on main "Organizations Spam Review SMM Ongoing Insights Subscriber Snapshot 1 Organizati…" at bounding box center [526, 161] width 788 height 229
click at [478, 134] on input "agree" at bounding box center [559, 133] width 217 height 34
click at [467, 122] on input "custom" at bounding box center [559, 133] width 217 height 34
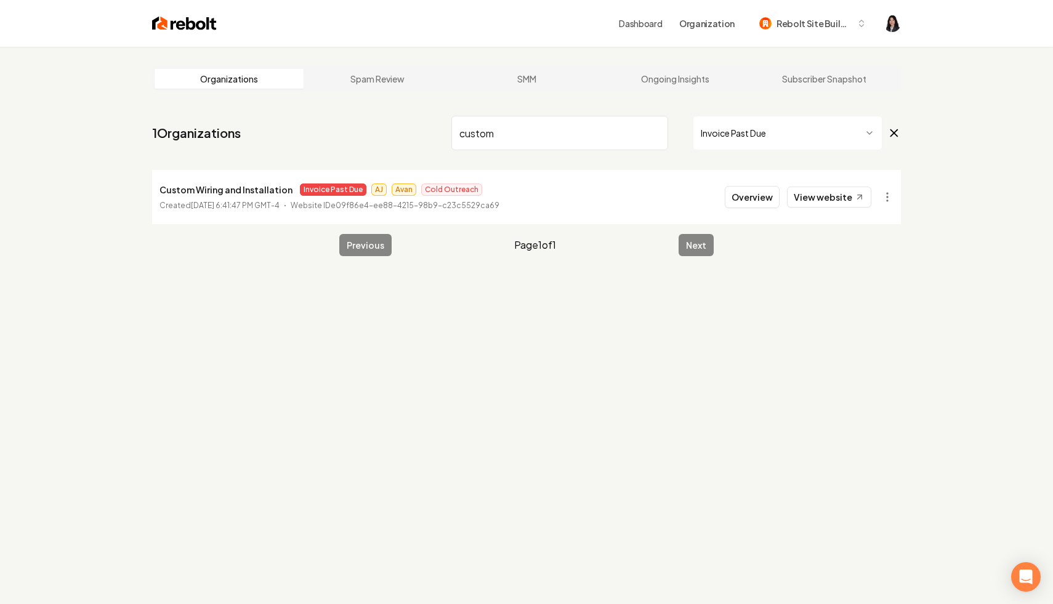
click at [467, 122] on input "custom" at bounding box center [559, 133] width 217 height 34
drag, startPoint x: 529, startPoint y: 130, endPoint x: 359, endPoint y: 96, distance: 173.9
click at [359, 96] on main "Organizations Spam Review SMM Ongoing Insights Subscriber Snapshot 1 Organizati…" at bounding box center [526, 161] width 788 height 229
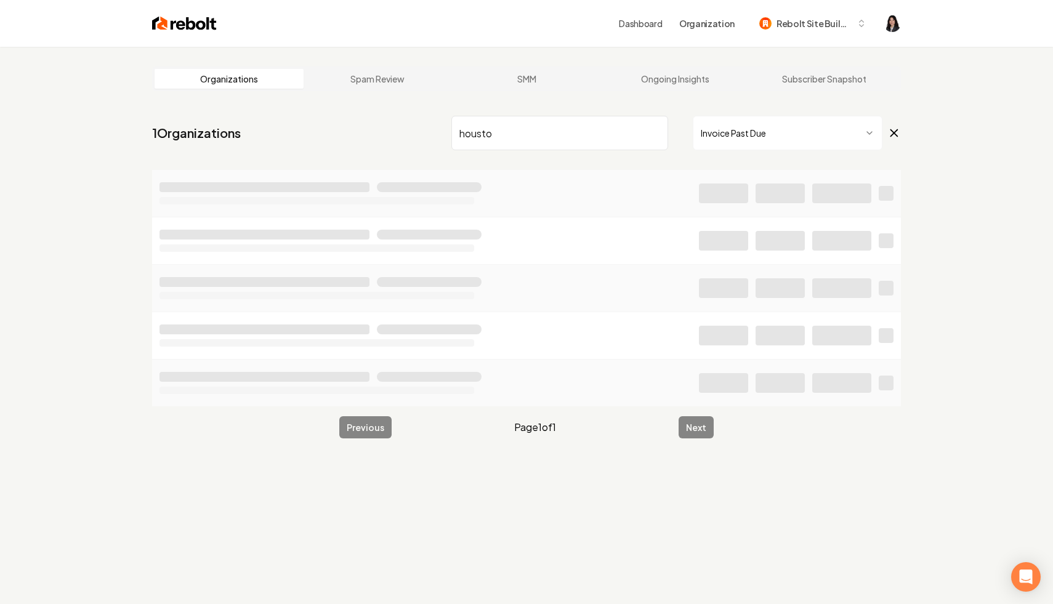
type input "houston"
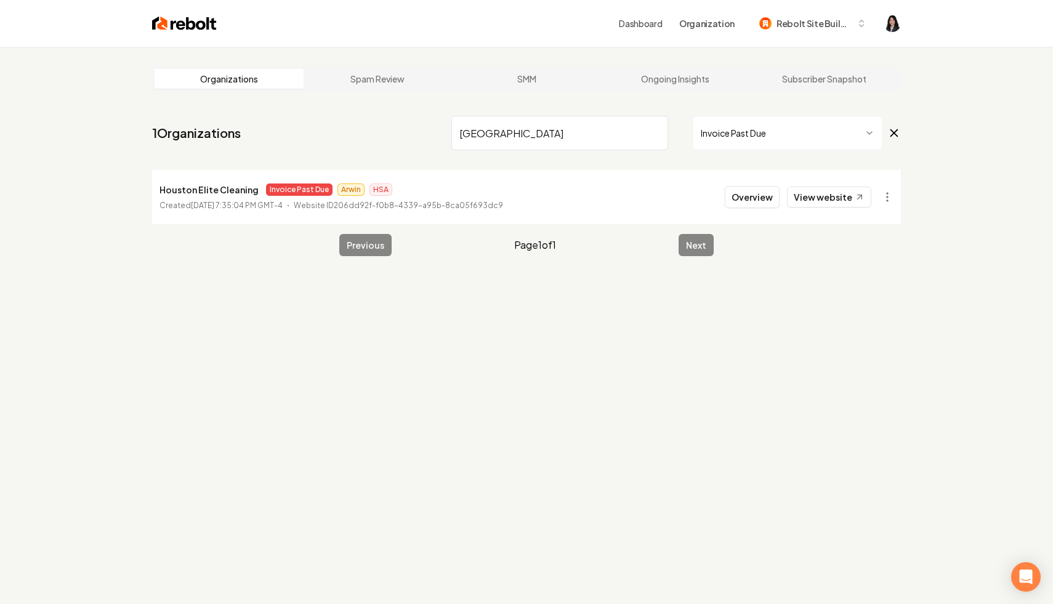
click at [484, 130] on input "houston" at bounding box center [559, 133] width 217 height 34
type input "leve"
type input "parad"
type input "rd ser"
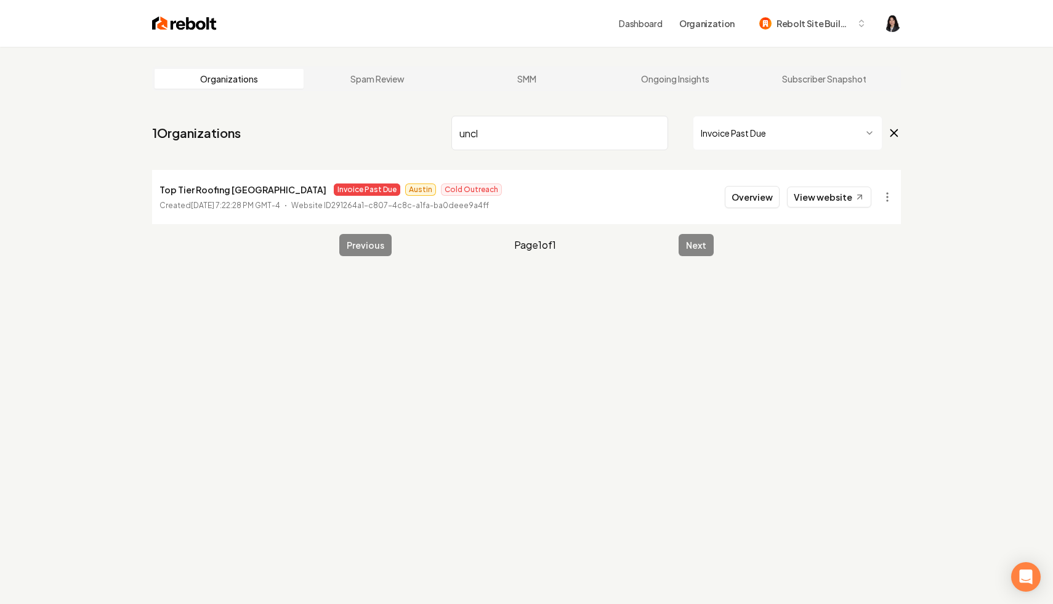
type input "uncle"
click at [652, 133] on input "uncle" at bounding box center [559, 133] width 217 height 34
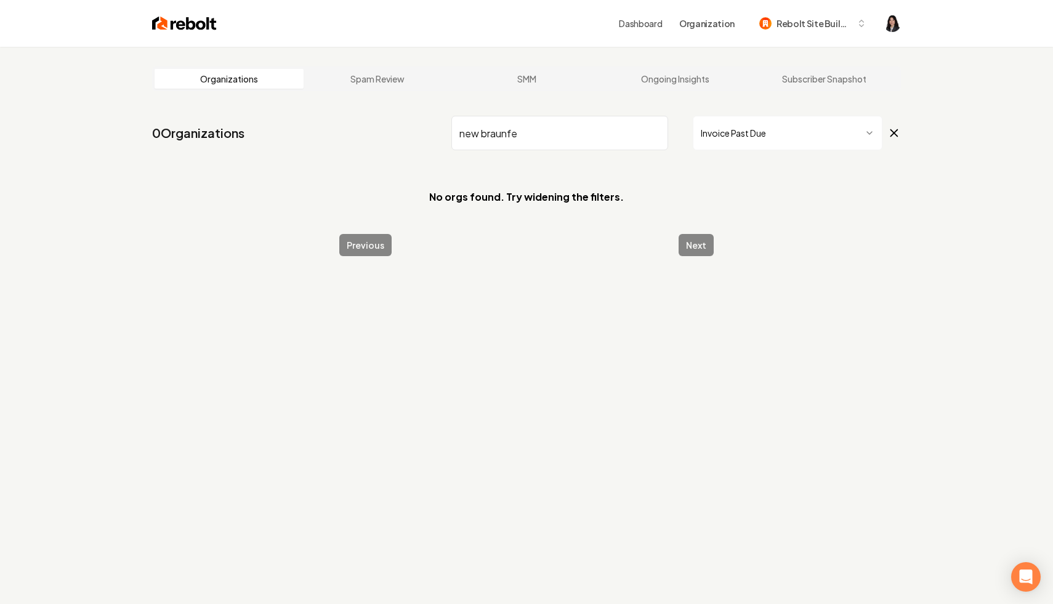
type input "new braunfe"
click at [894, 132] on icon at bounding box center [894, 133] width 7 height 7
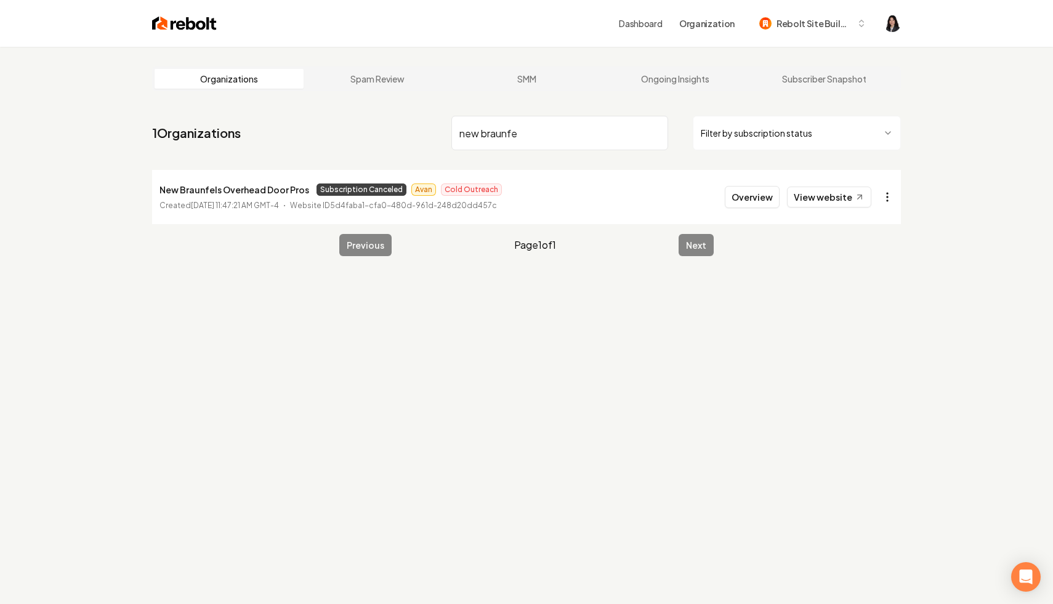
click at [886, 198] on html "Dashboard Organization Rebolt Site Builder Organizations Spam Review SMM Ongoin…" at bounding box center [526, 302] width 1053 height 604
click at [875, 307] on link "View in Stripe" at bounding box center [857, 304] width 78 height 20
click at [832, 196] on link "View website" at bounding box center [829, 197] width 84 height 21
drag, startPoint x: 304, startPoint y: 190, endPoint x: 148, endPoint y: 191, distance: 156.3
click at [148, 191] on main "Organizations Spam Review SMM Ongoing Insights Subscriber Snapshot 1 Organizati…" at bounding box center [526, 161] width 788 height 229
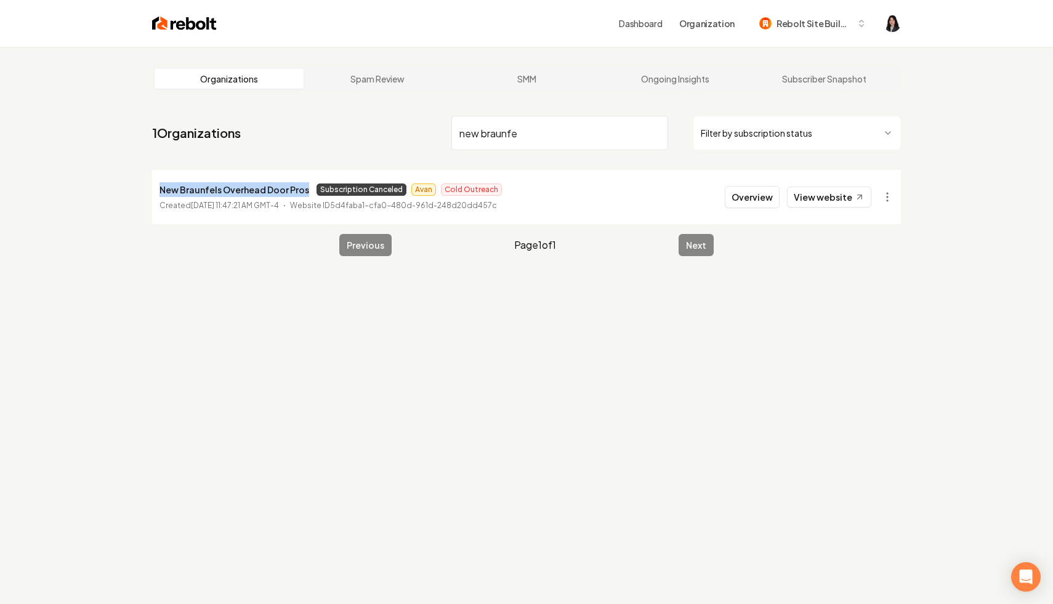
copy p "New Braunfels Overhead Door Pros"
click at [98, 127] on div "Organizations Spam Review SMM Ongoing Insights Subscriber Snapshot 1 Organizati…" at bounding box center [526, 349] width 1053 height 604
click at [656, 133] on input "new braunfe" at bounding box center [559, 133] width 217 height 34
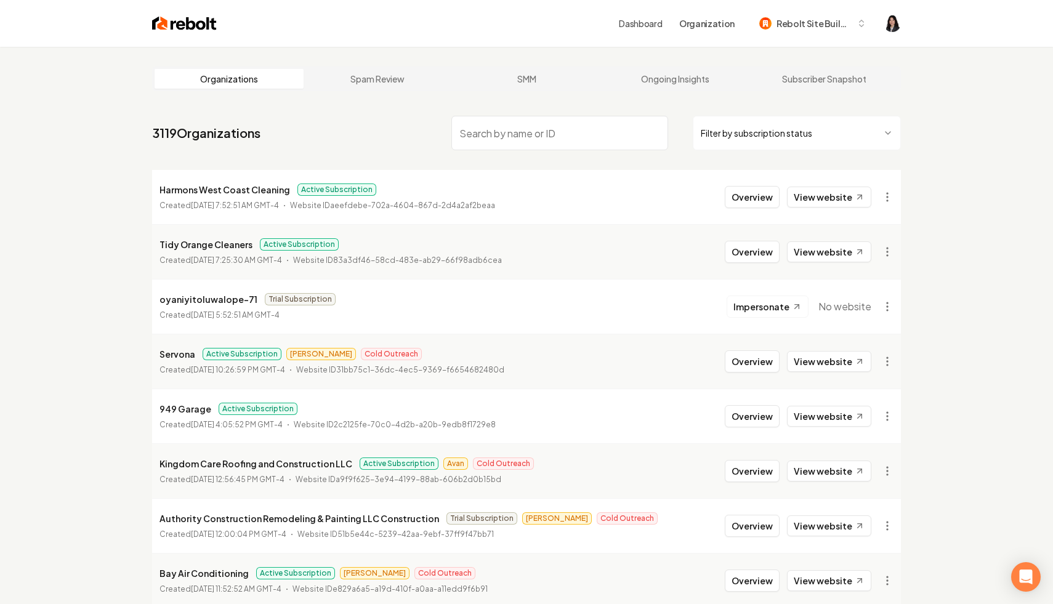
click at [735, 127] on html "Dashboard Organization Rebolt Site Builder Organizations Spam Review SMM Ongoin…" at bounding box center [526, 302] width 1053 height 604
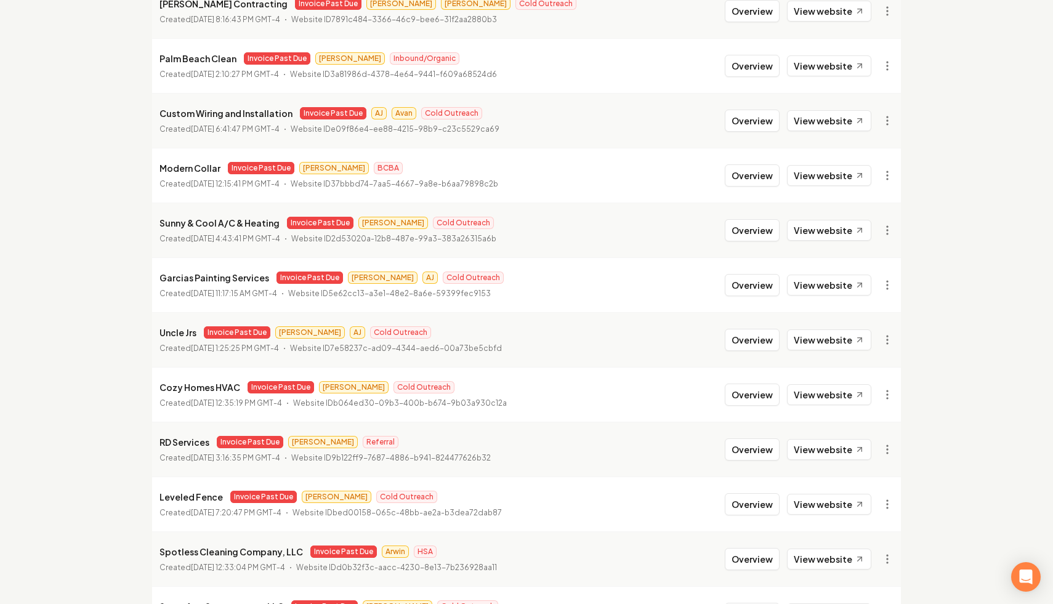
scroll to position [281, 0]
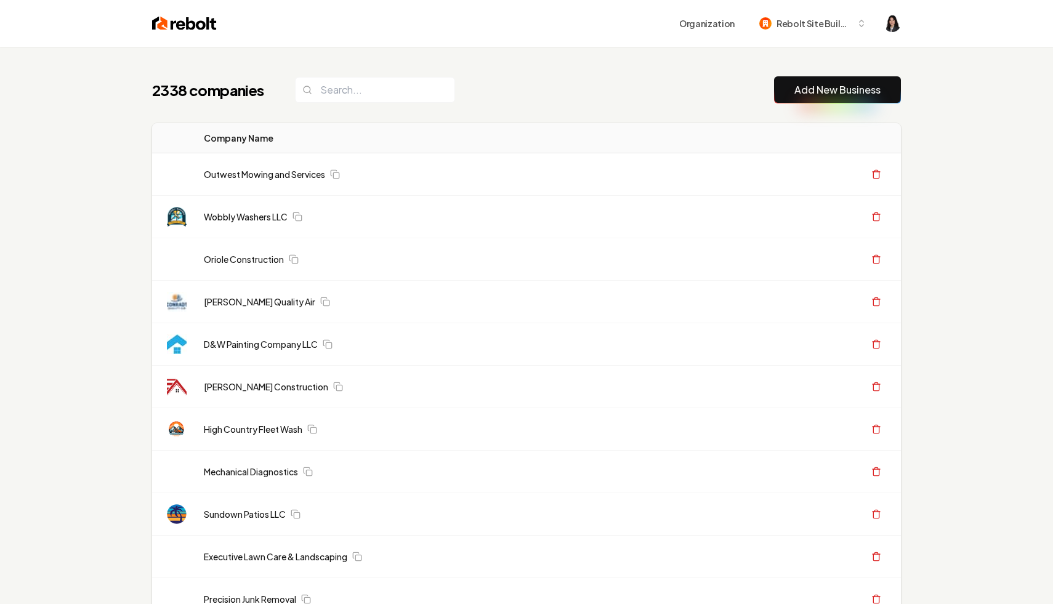
click at [662, 87] on div "2338 companies Add New Business" at bounding box center [526, 89] width 748 height 27
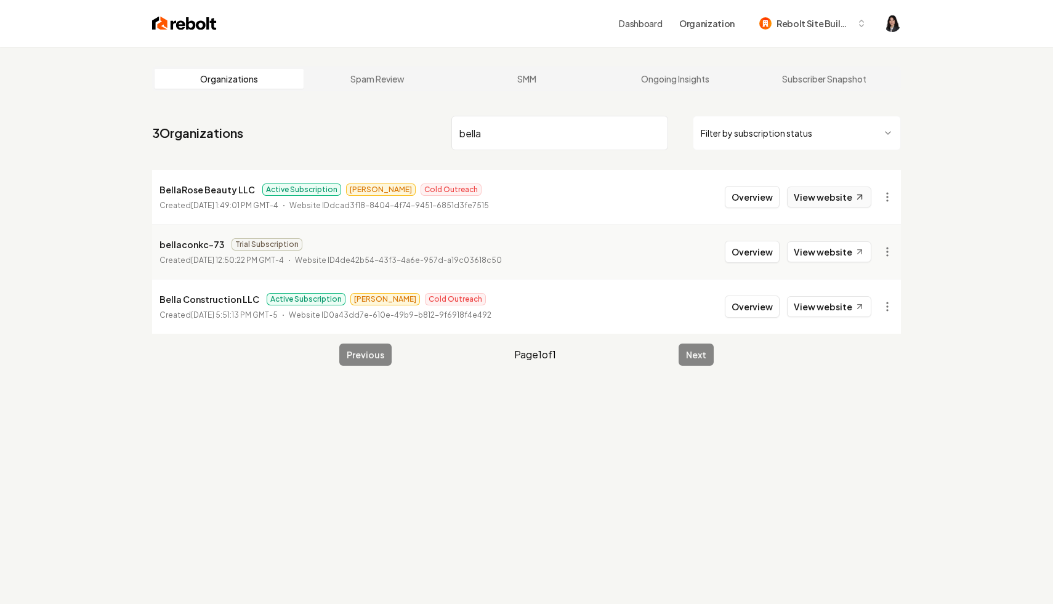
type input "bella"
click at [849, 199] on link "View website" at bounding box center [829, 197] width 84 height 21
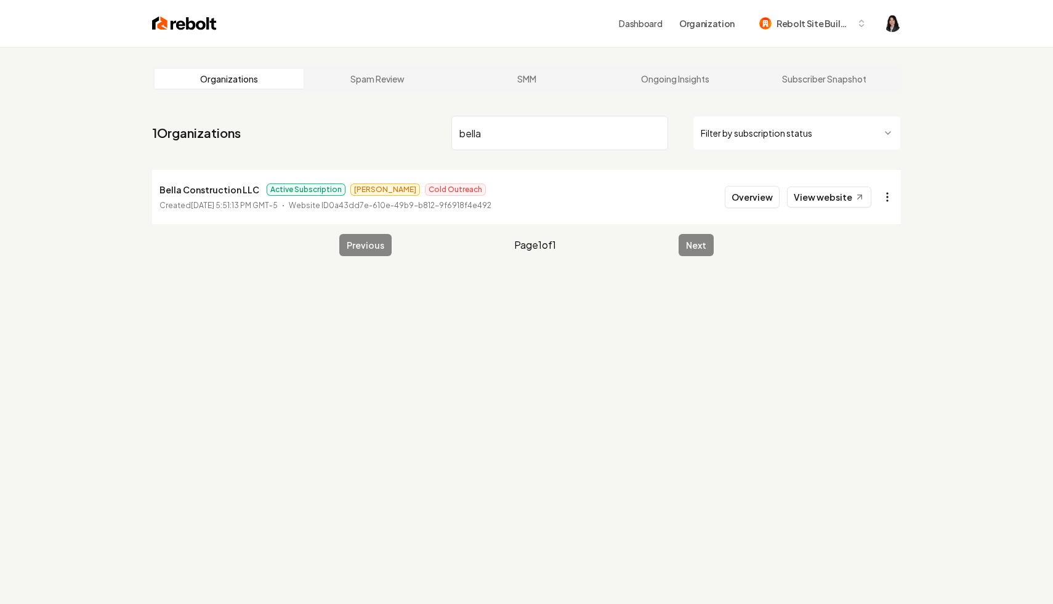
click at [881, 194] on html "Dashboard Organization Rebolt Site Builder Organizations Spam Review SMM Ongoin…" at bounding box center [526, 302] width 1053 height 604
click at [868, 303] on link "View in Stripe" at bounding box center [857, 304] width 78 height 20
click at [656, 134] on input "bella" at bounding box center [559, 133] width 217 height 34
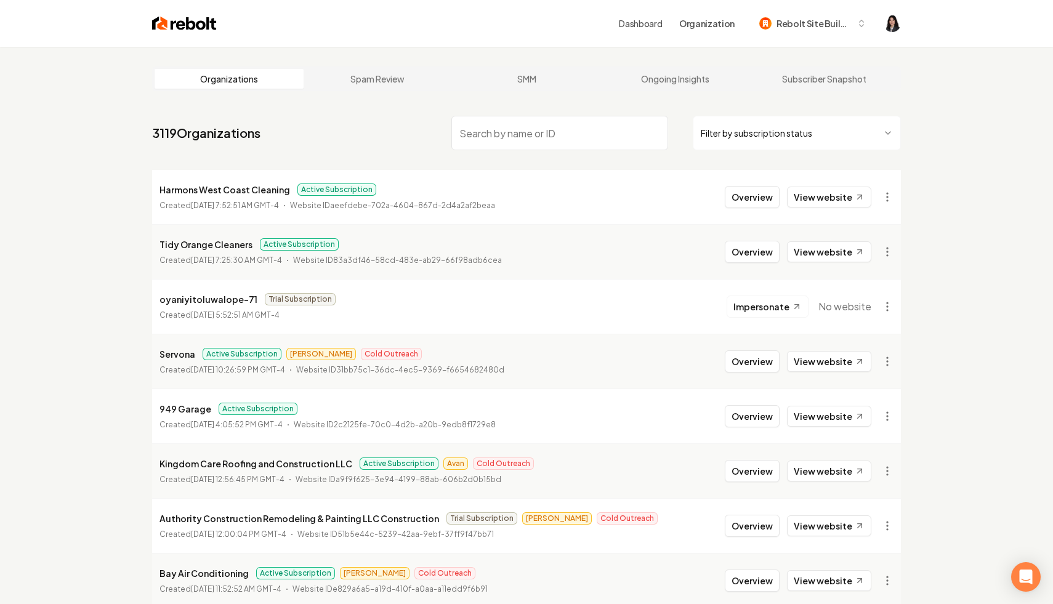
click at [756, 144] on html "Dashboard Organization Rebolt Site Builder Organizations Spam Review SMM Ongoin…" at bounding box center [526, 302] width 1053 height 604
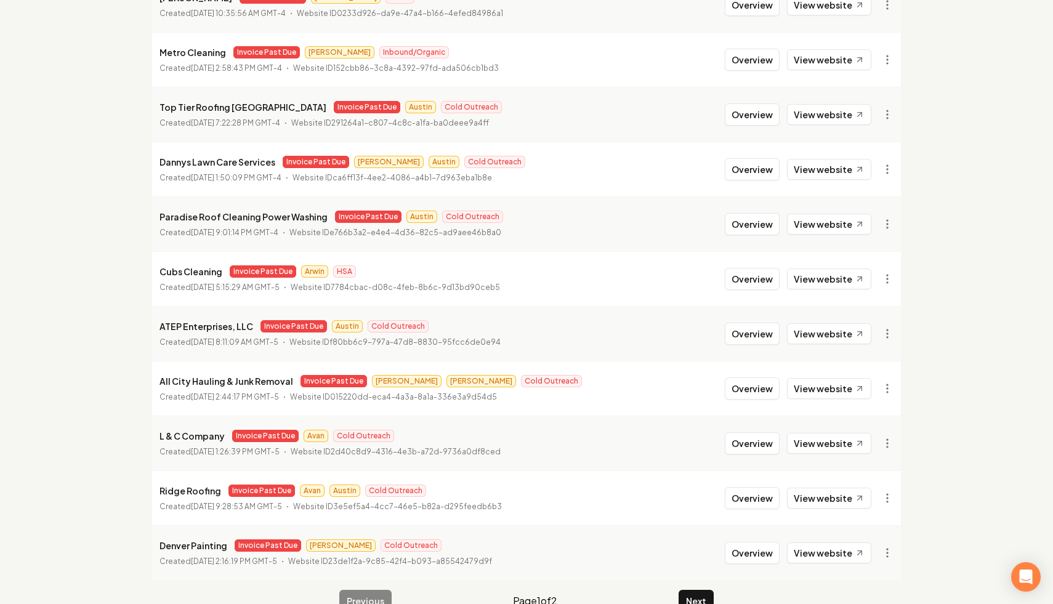
scroll to position [1261, 0]
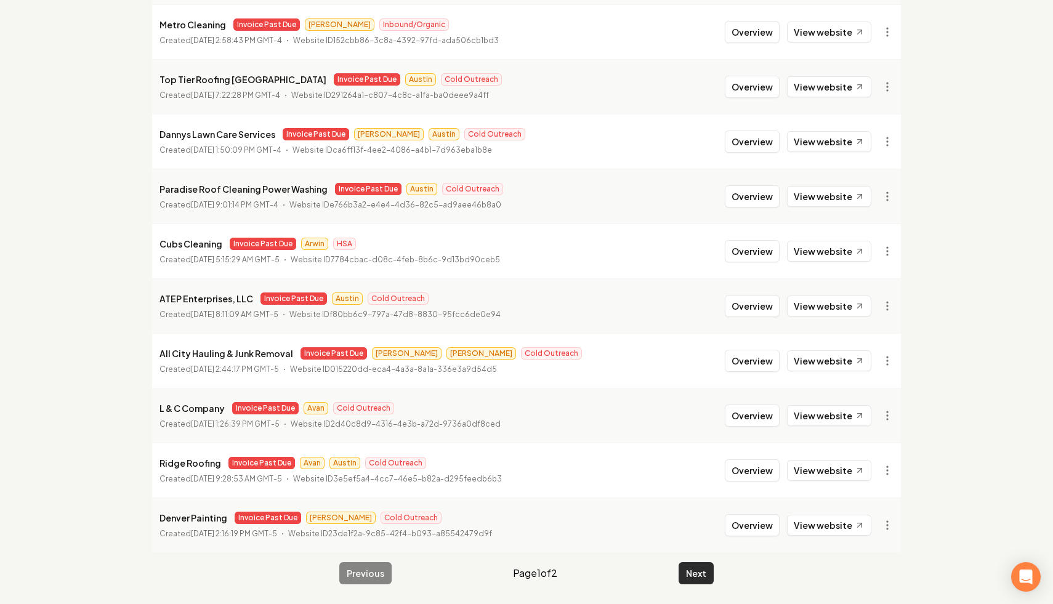
click at [696, 579] on button "Next" at bounding box center [695, 573] width 35 height 22
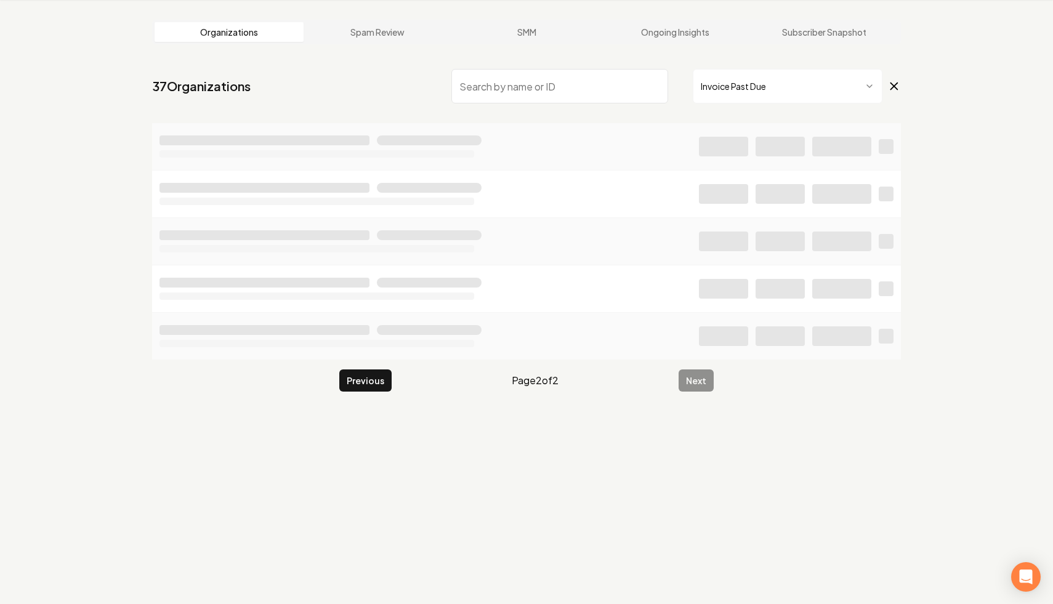
scroll to position [47, 0]
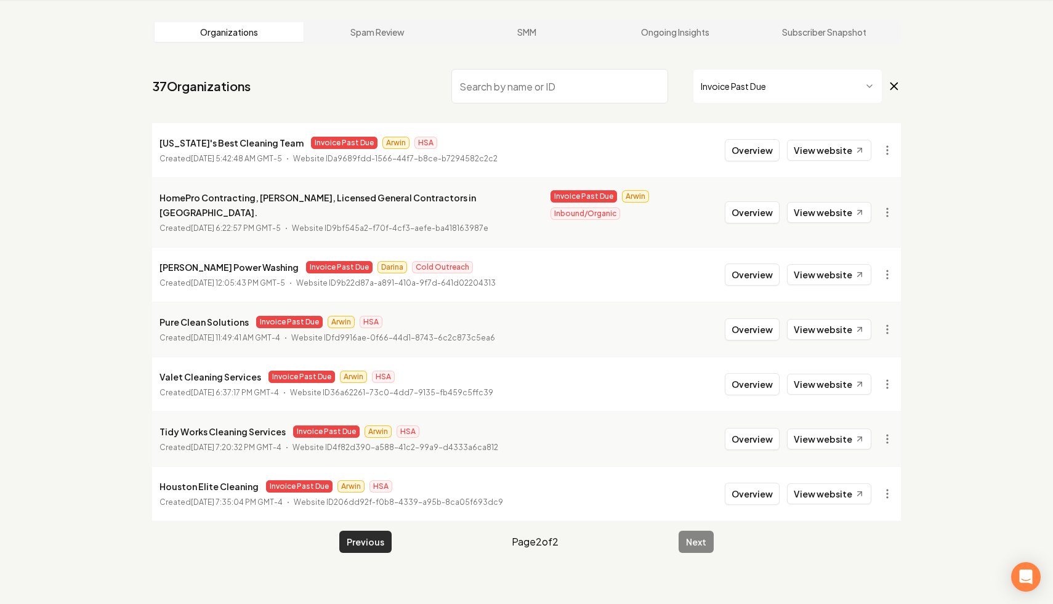
click at [369, 531] on button "Previous" at bounding box center [365, 542] width 52 height 22
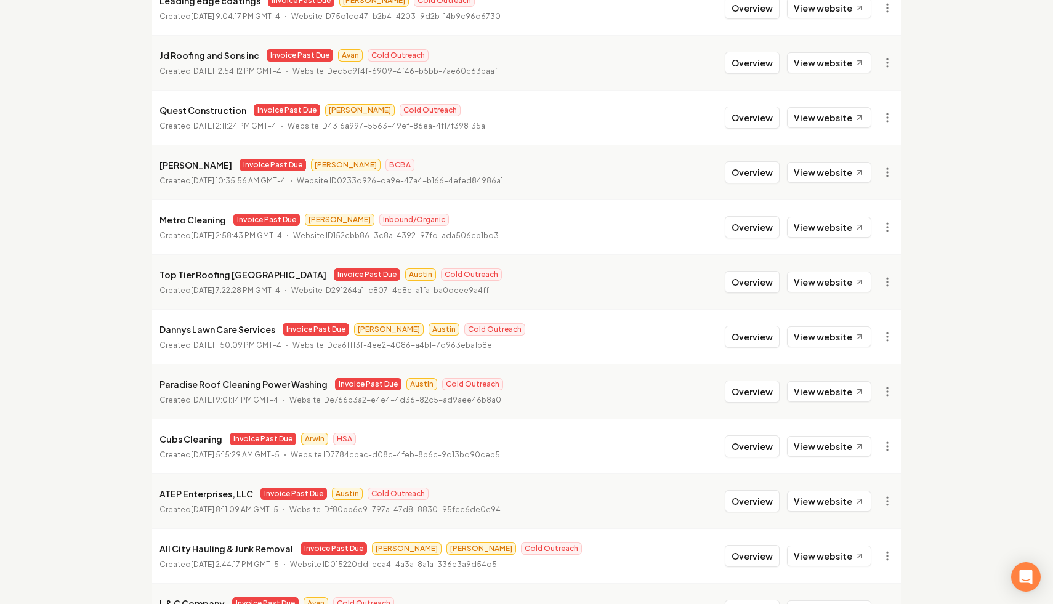
scroll to position [1261, 0]
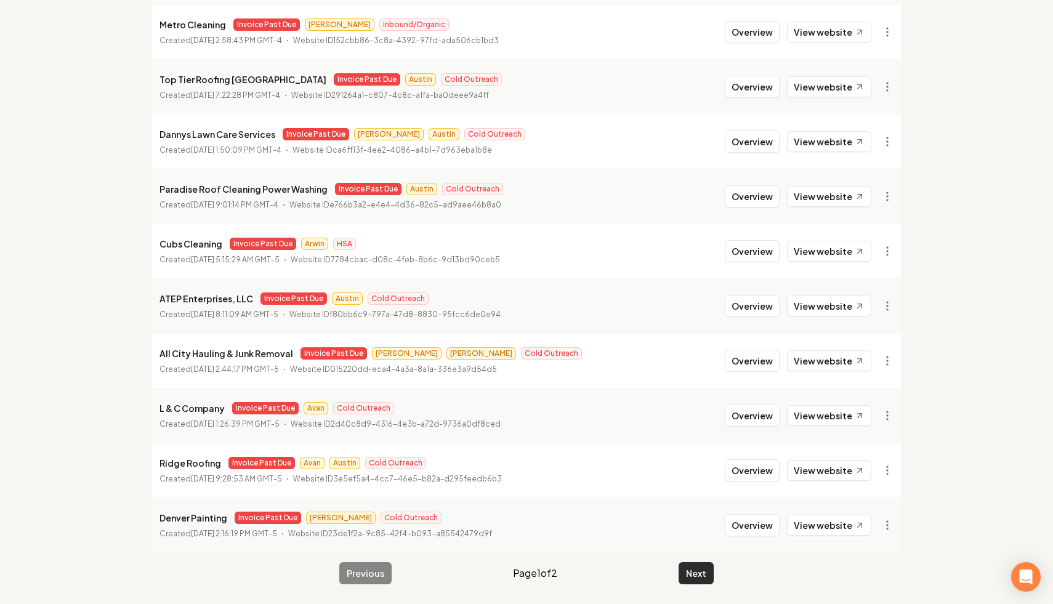
click at [689, 571] on button "Next" at bounding box center [695, 573] width 35 height 22
